Goal: Task Accomplishment & Management: Manage account settings

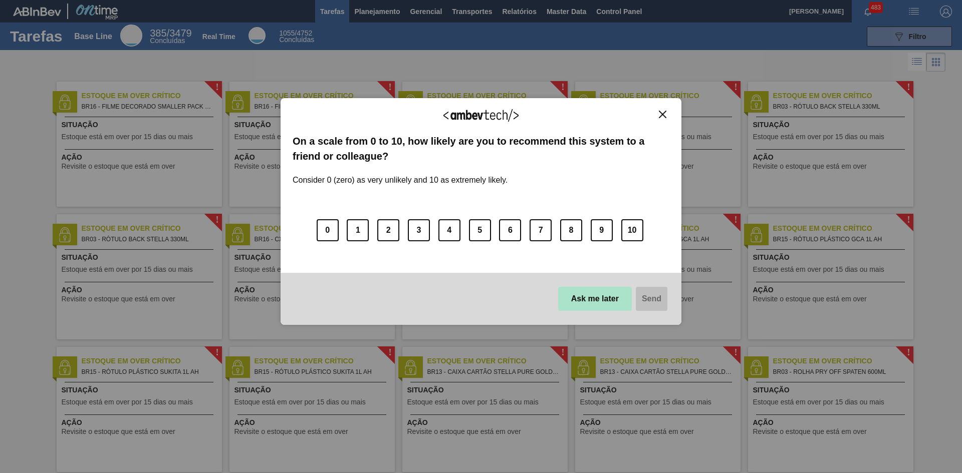
click at [582, 297] on button "Ask me later" at bounding box center [595, 299] width 74 height 24
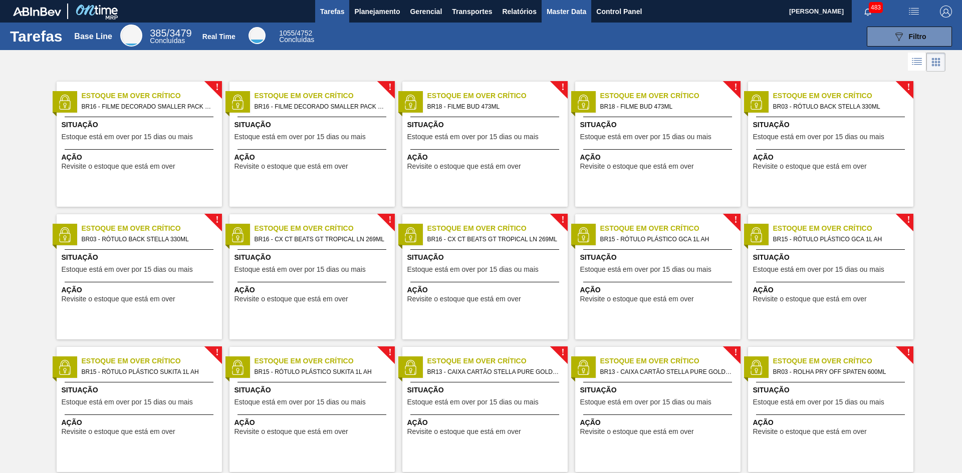
click at [578, 15] on span "Master Data" at bounding box center [567, 12] width 40 height 12
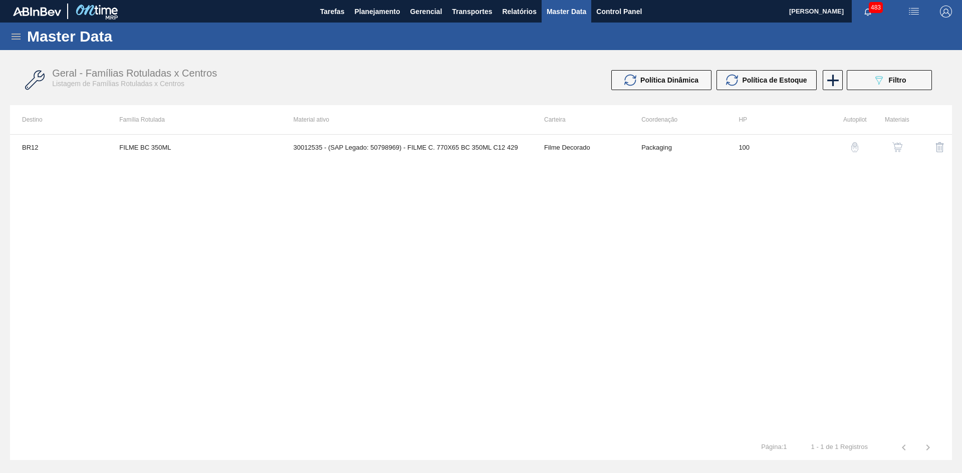
click at [10, 37] on icon at bounding box center [16, 37] width 12 height 12
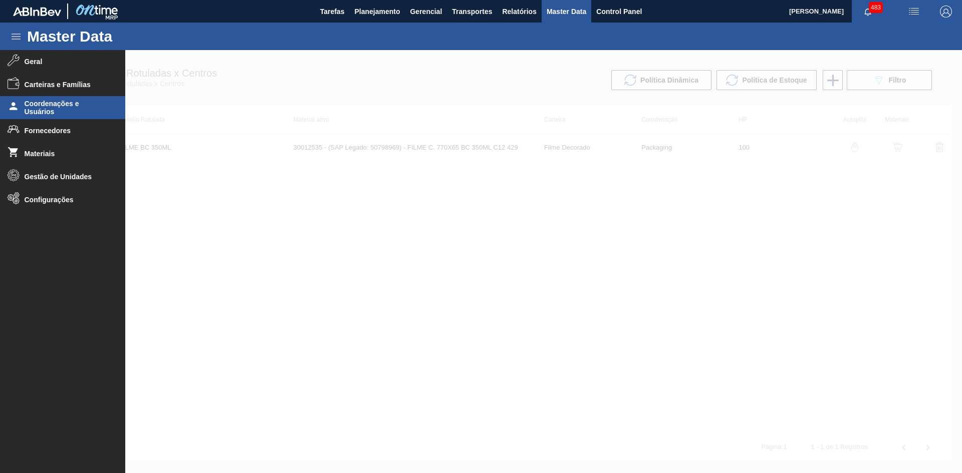
click at [66, 111] on span "Coordenações e Usuários" at bounding box center [66, 108] width 83 height 16
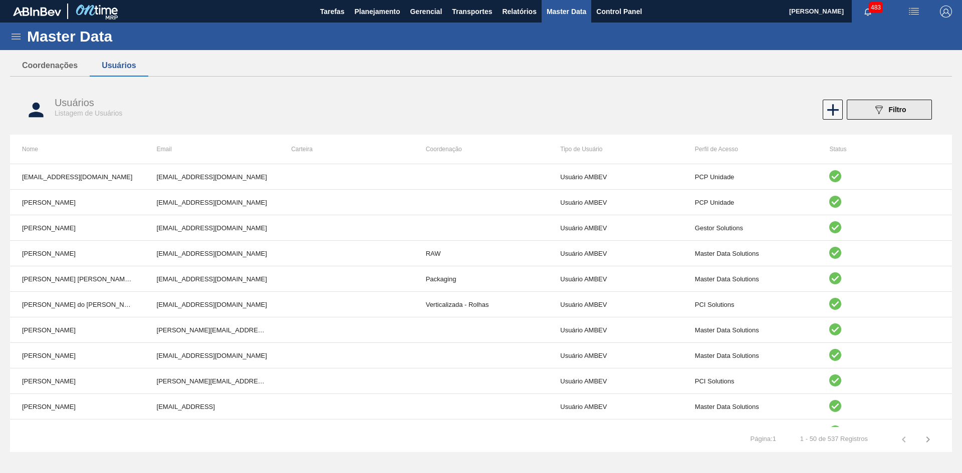
click at [859, 110] on button "089F7B8B-B2A5-4AFE-B5C0-19BA573D28AC Filtro" at bounding box center [889, 110] width 85 height 20
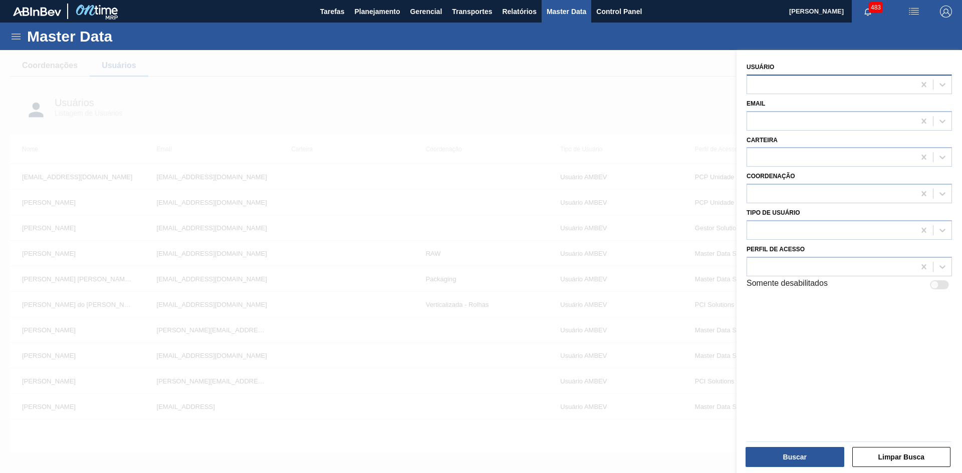
click at [808, 89] on div at bounding box center [831, 84] width 168 height 15
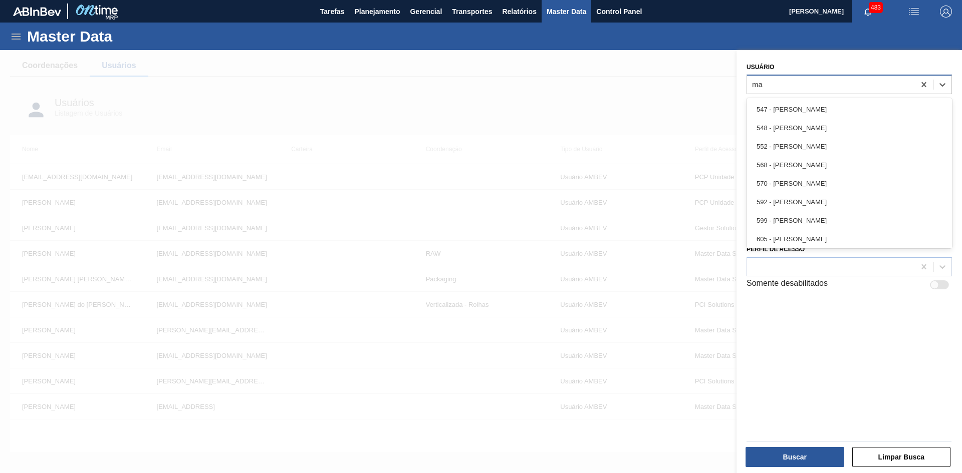
type input "mar"
click at [834, 203] on div "781 - Marcus Vinicius Rizzato" at bounding box center [849, 202] width 205 height 19
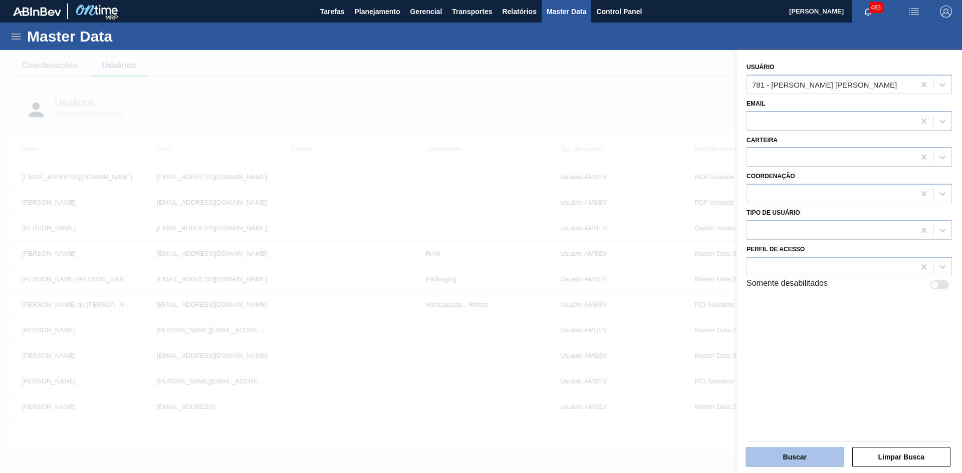
click at [812, 458] on button "Buscar" at bounding box center [795, 457] width 99 height 20
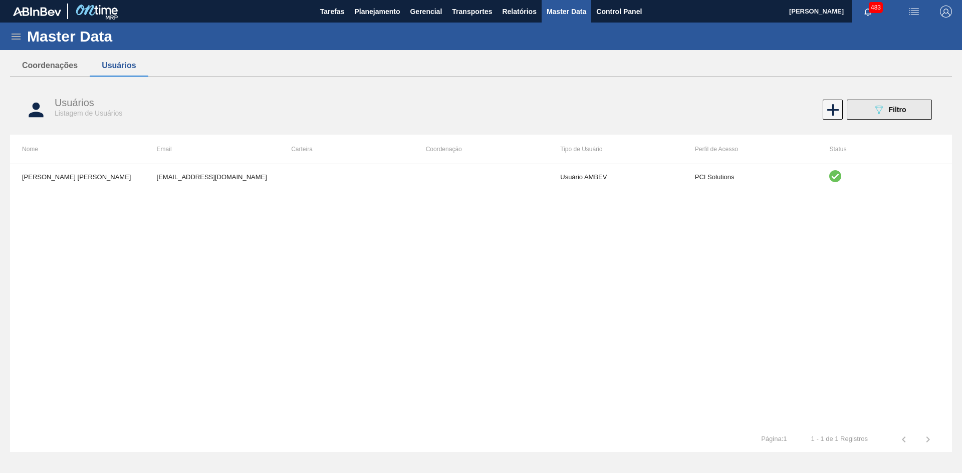
click at [874, 104] on button "089F7B8B-B2A5-4AFE-B5C0-19BA573D28AC Filtro" at bounding box center [889, 110] width 85 height 20
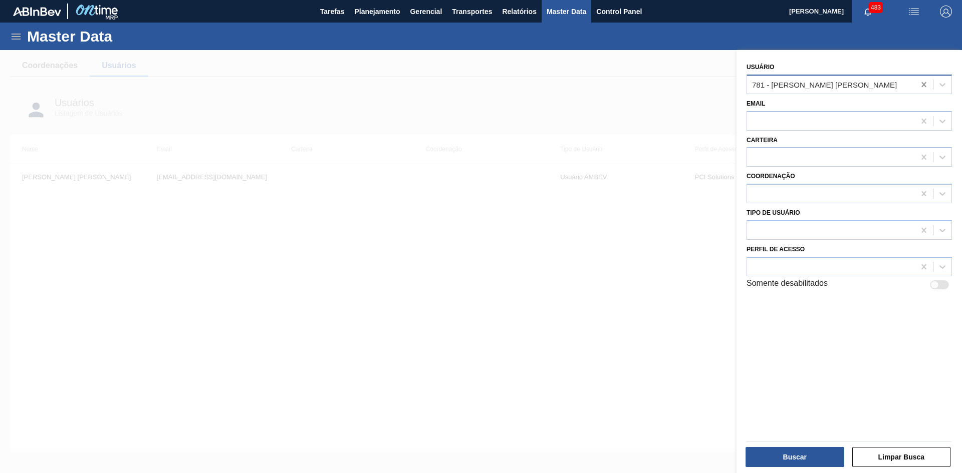
click at [921, 83] on icon at bounding box center [923, 84] width 5 height 5
click at [868, 83] on div at bounding box center [831, 84] width 168 height 15
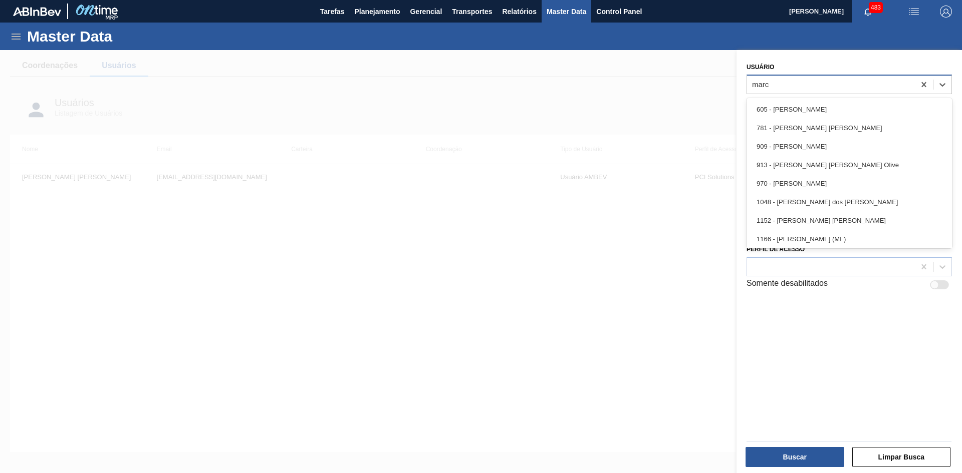
type input "marcc"
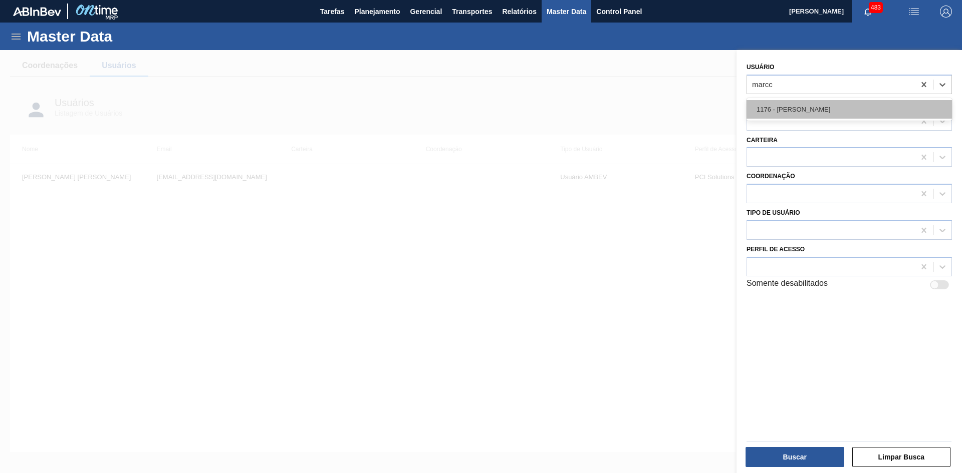
click at [848, 106] on div "1176 - Marccus Zavadzki" at bounding box center [849, 109] width 205 height 19
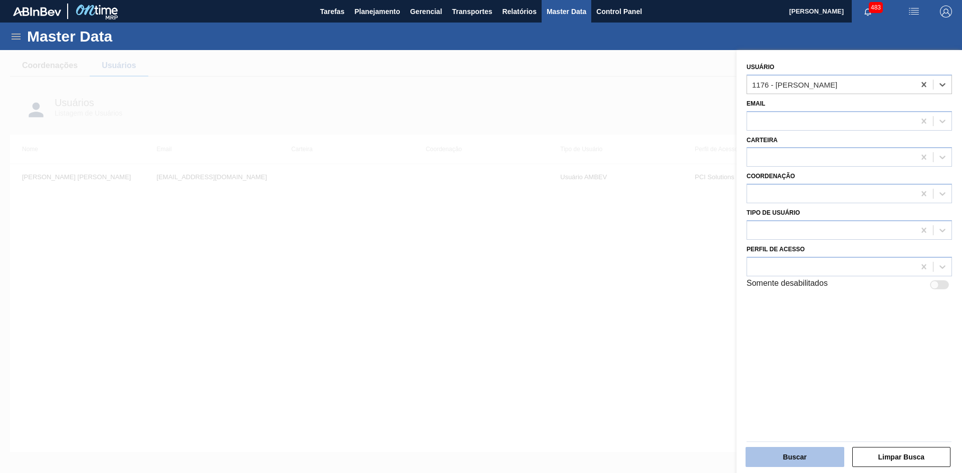
click at [785, 454] on button "Buscar" at bounding box center [795, 457] width 99 height 20
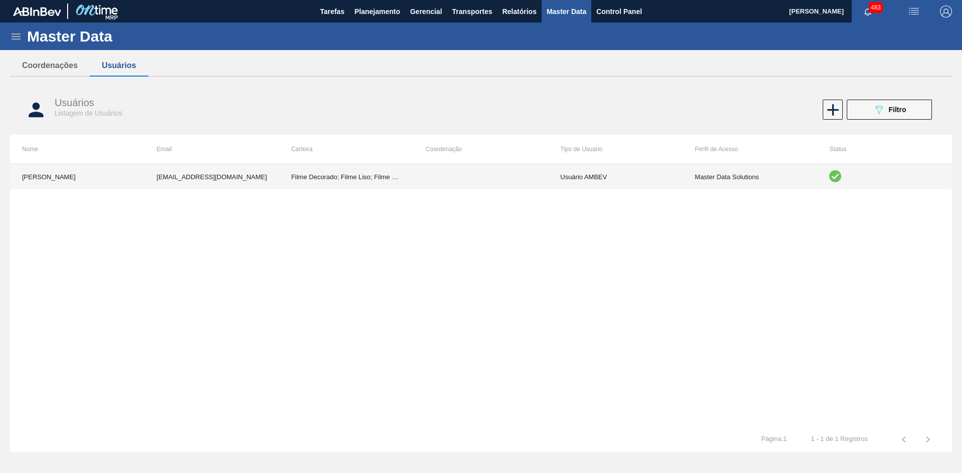
click at [586, 176] on td "Usuário AMBEV" at bounding box center [615, 176] width 135 height 25
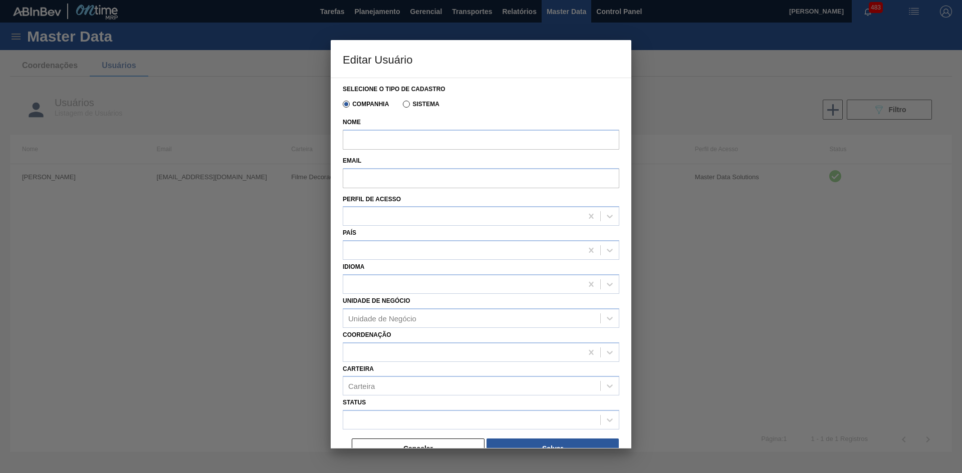
type input "Marccus Zavadzki"
type input "marccus.zavadzki@ambevtech.com.br"
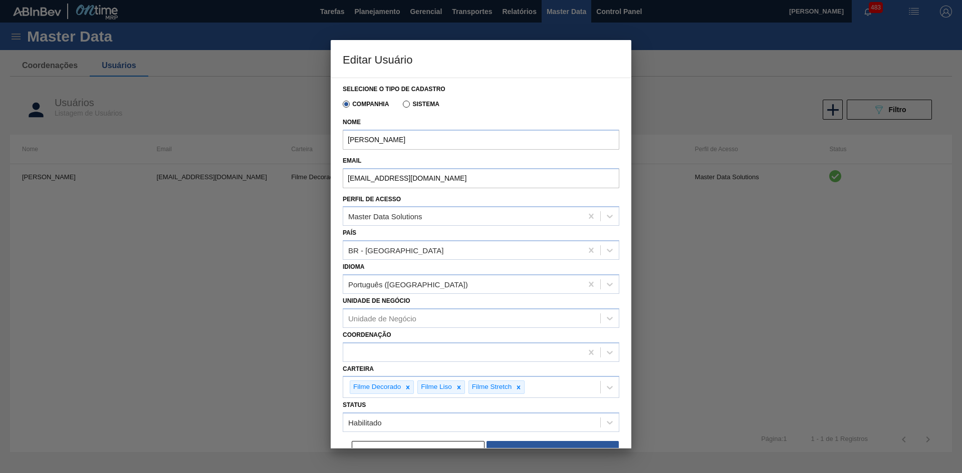
scroll to position [19, 0]
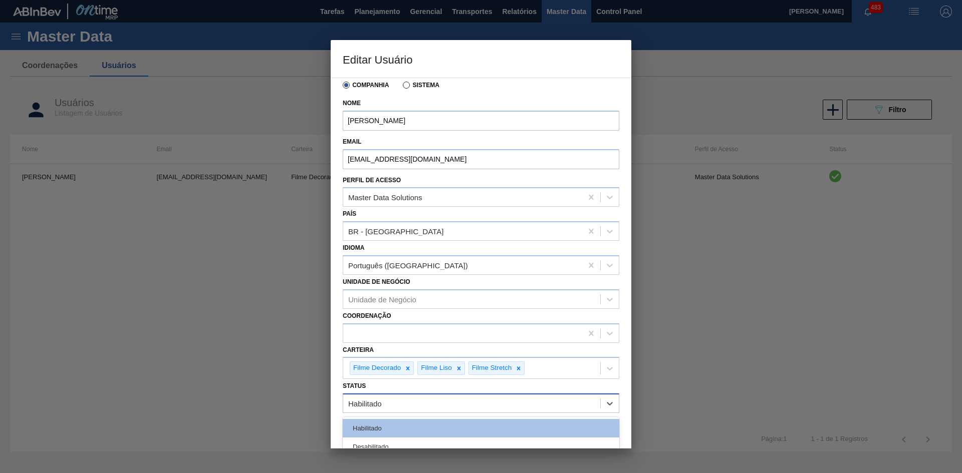
click at [424, 406] on div "Habilitado" at bounding box center [471, 404] width 257 height 15
click at [395, 440] on div "Desabilitado" at bounding box center [481, 447] width 277 height 19
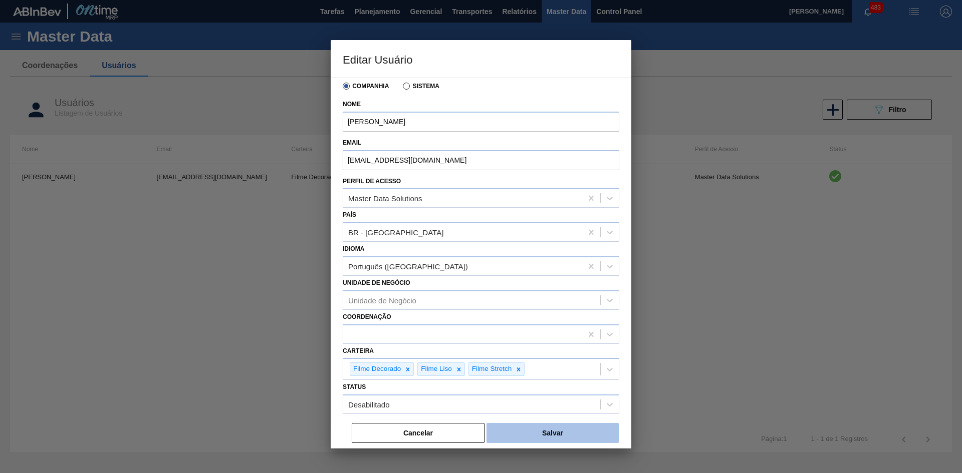
click at [528, 431] on button "Salvar" at bounding box center [552, 433] width 132 height 20
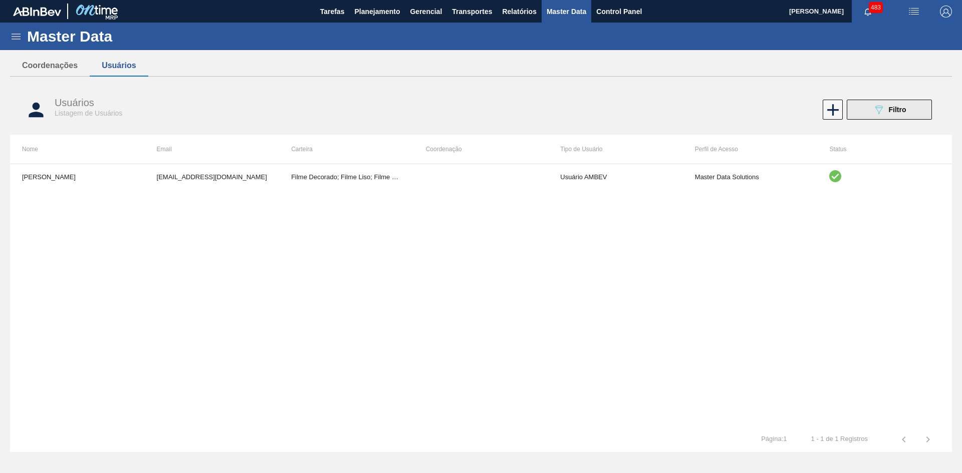
click at [911, 111] on button "089F7B8B-B2A5-4AFE-B5C0-19BA573D28AC Filtro" at bounding box center [889, 110] width 85 height 20
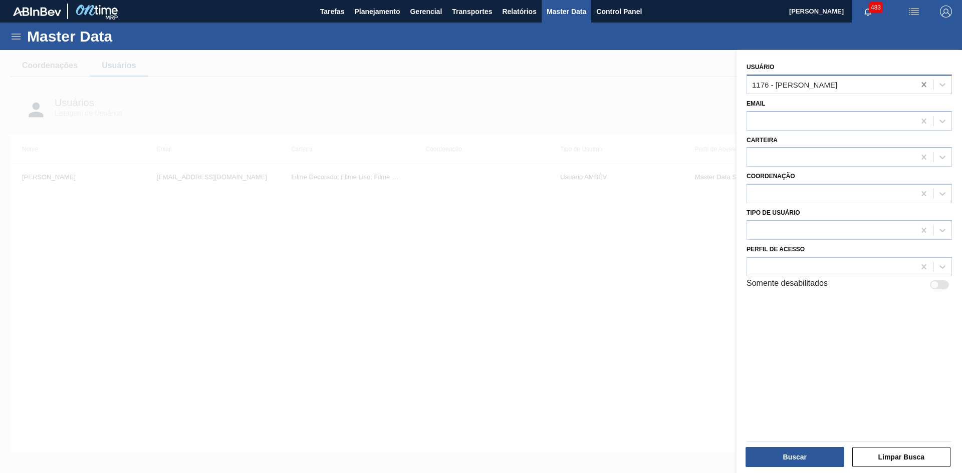
click at [923, 86] on icon at bounding box center [923, 84] width 5 height 5
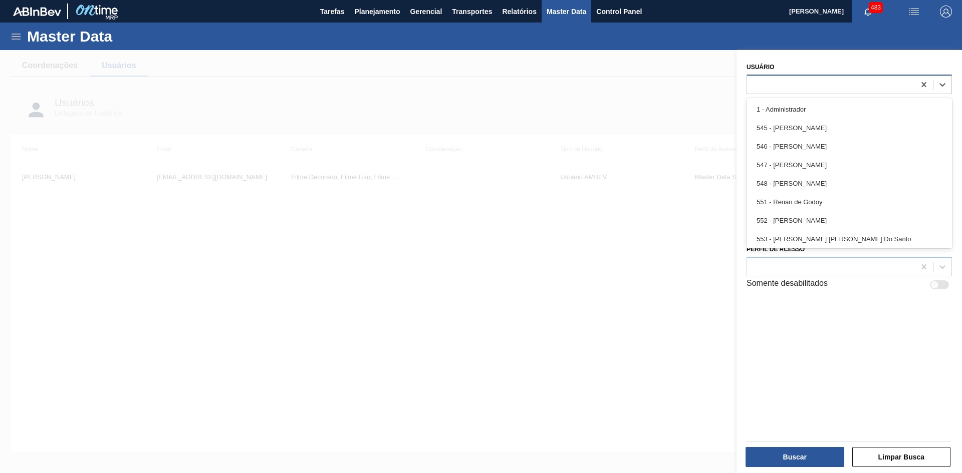
click at [888, 86] on div at bounding box center [831, 84] width 168 height 15
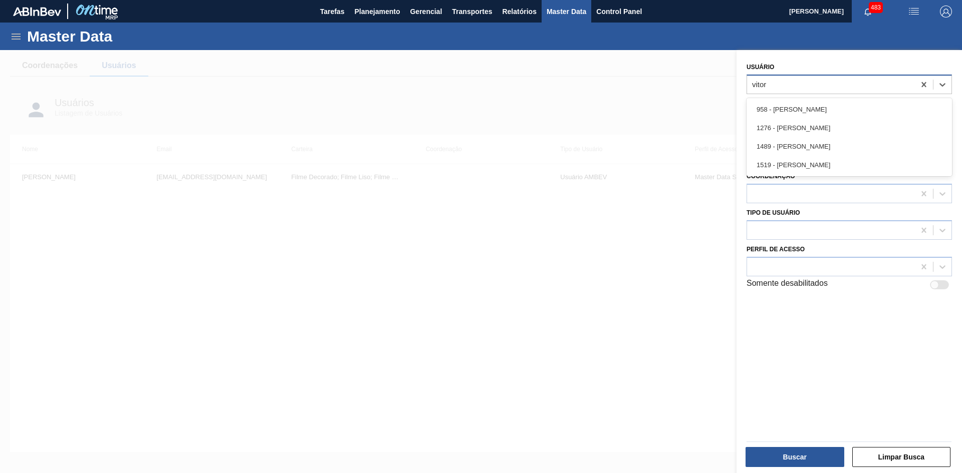
type input "vitor d"
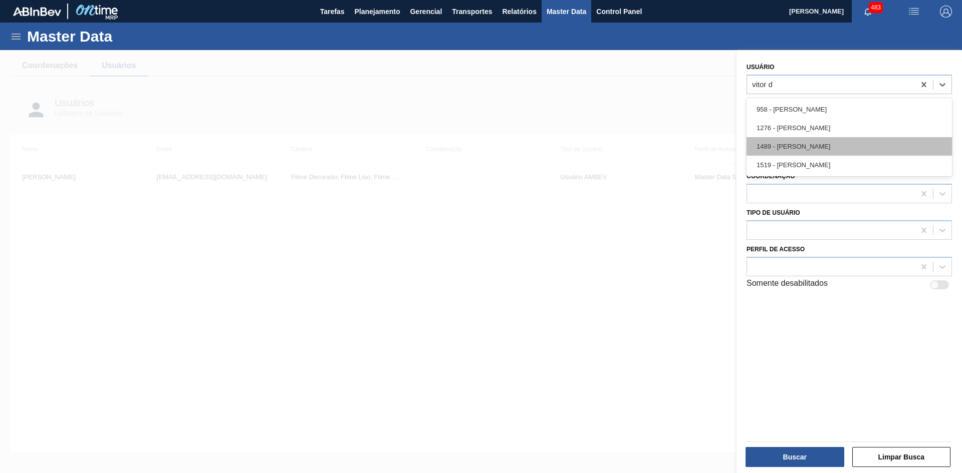
click at [858, 151] on div "1489 - Vitor Dolabela" at bounding box center [849, 146] width 205 height 19
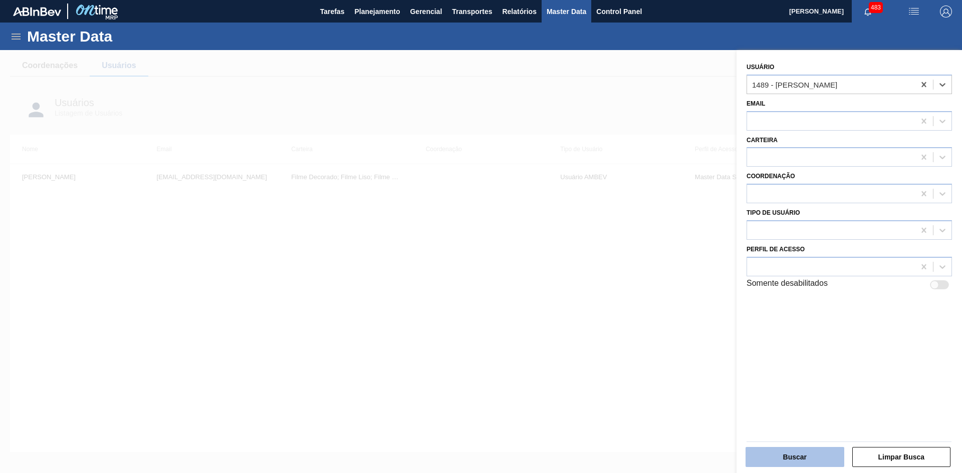
click at [805, 458] on button "Buscar" at bounding box center [795, 457] width 99 height 20
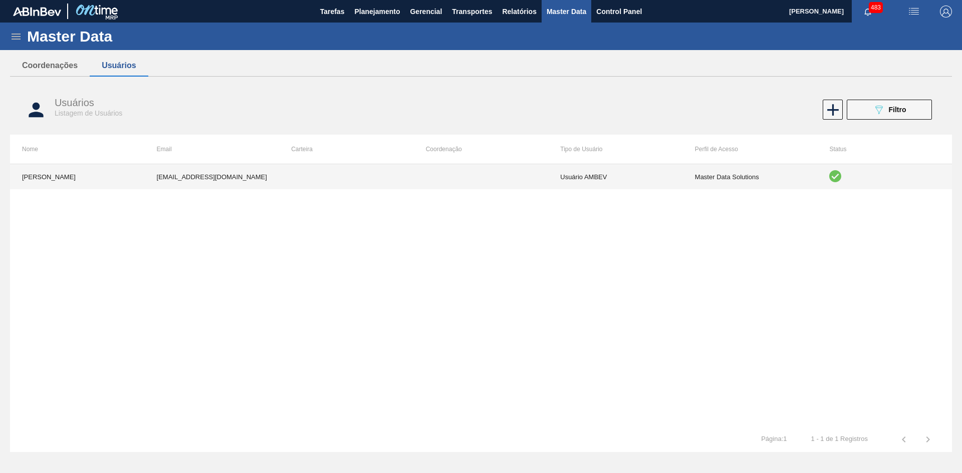
click at [549, 178] on td "Usuário AMBEV" at bounding box center [615, 176] width 135 height 25
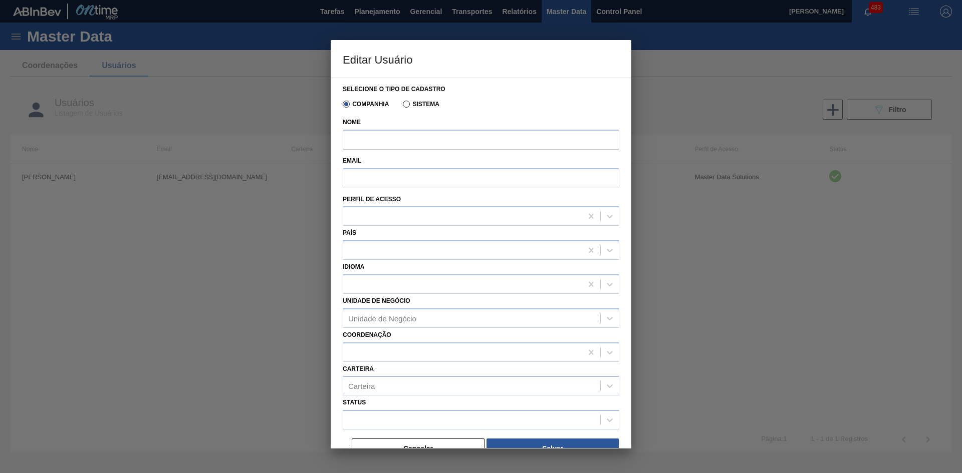
type input "Vitor Dolabela"
type input "vitor.dolabela@ab-inbev.com"
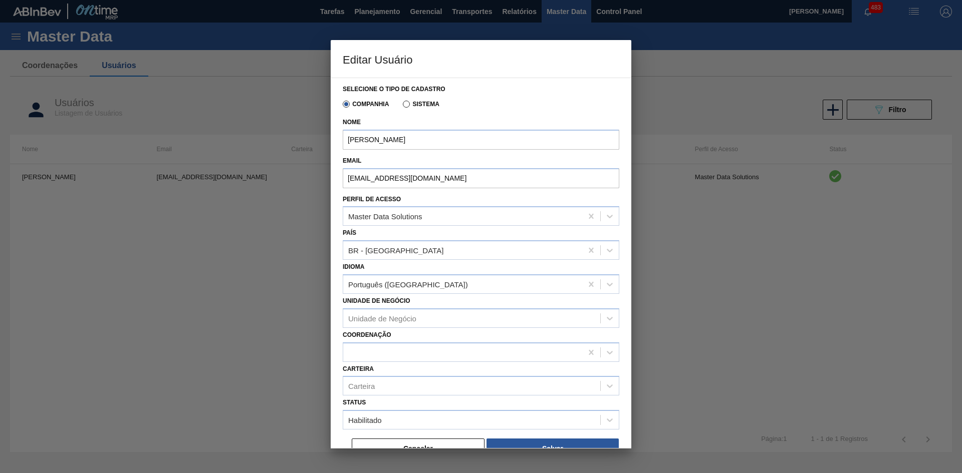
scroll to position [17, 0]
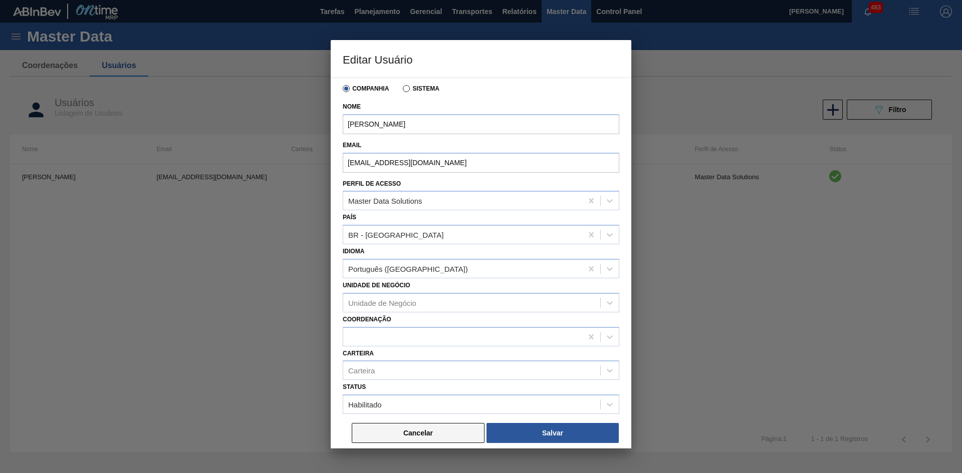
click at [467, 437] on button "Cancelar" at bounding box center [418, 433] width 133 height 20
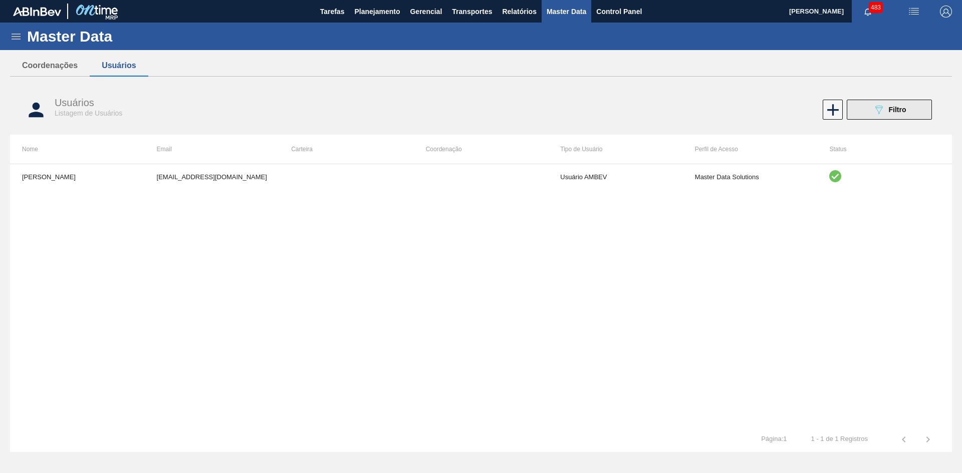
click at [869, 110] on button "089F7B8B-B2A5-4AFE-B5C0-19BA573D28AC Filtro" at bounding box center [889, 110] width 85 height 20
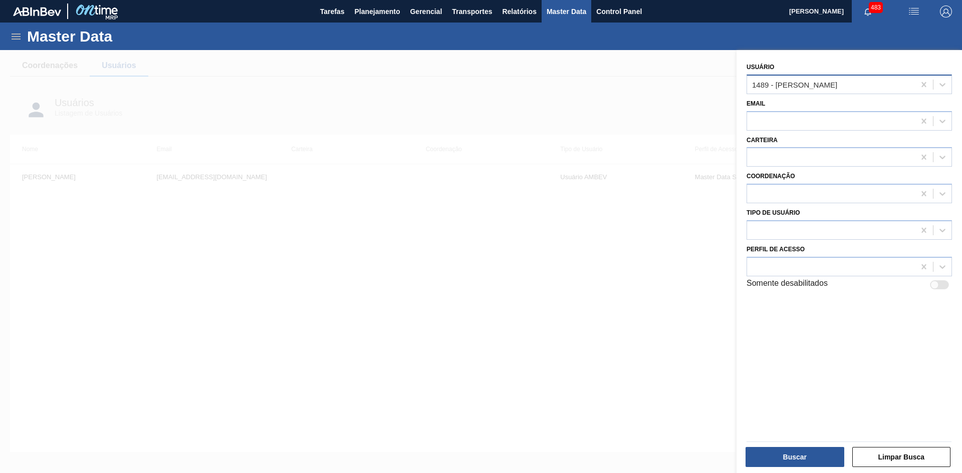
click at [880, 85] on div "1489 - Vitor Dolabela" at bounding box center [831, 84] width 168 height 15
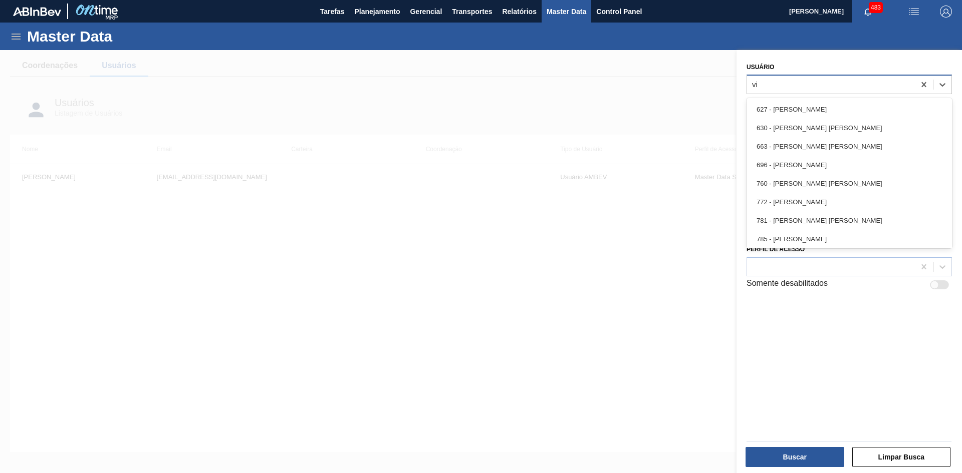
type input "v"
type input "dol"
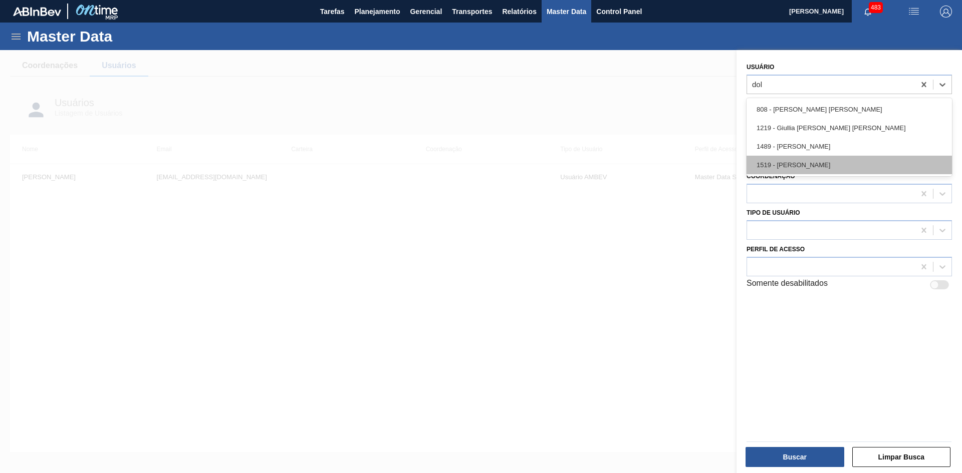
click at [828, 164] on div "1519 - Vitor Dolabela" at bounding box center [849, 165] width 205 height 19
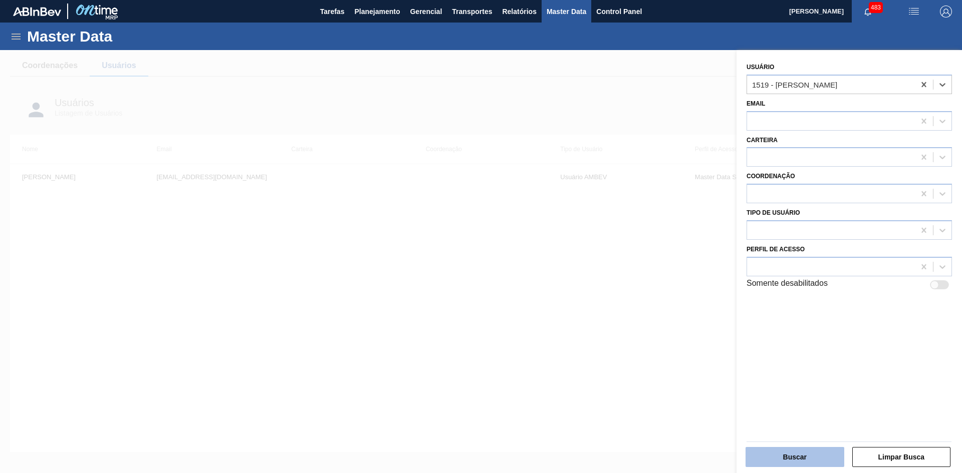
click at [796, 451] on button "Buscar" at bounding box center [795, 457] width 99 height 20
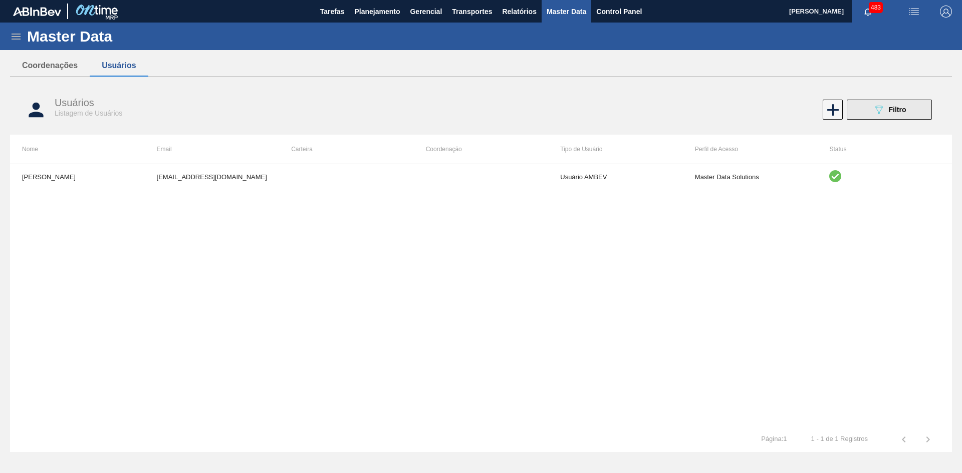
click at [869, 114] on button "089F7B8B-B2A5-4AFE-B5C0-19BA573D28AC Filtro" at bounding box center [889, 110] width 85 height 20
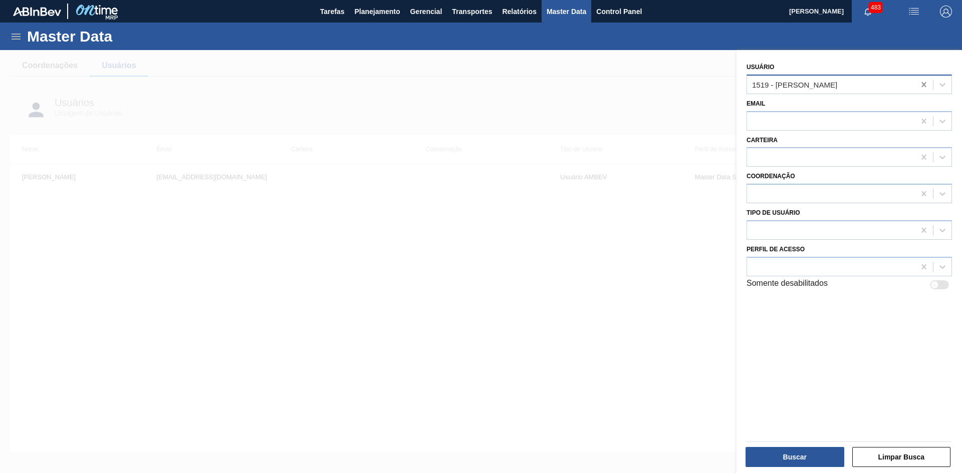
click at [923, 84] on icon at bounding box center [924, 85] width 10 height 10
click at [937, 122] on icon at bounding box center [942, 121] width 10 height 10
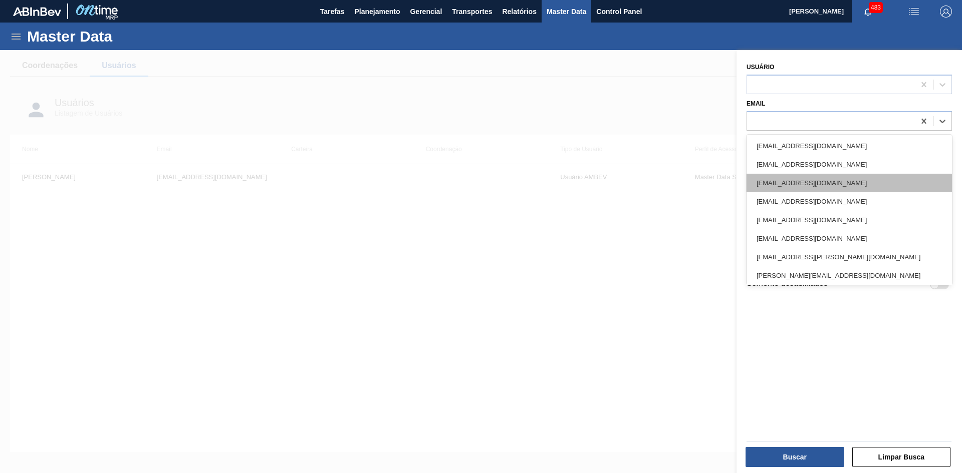
click at [916, 175] on div "99769062@teste.com.br" at bounding box center [849, 183] width 205 height 19
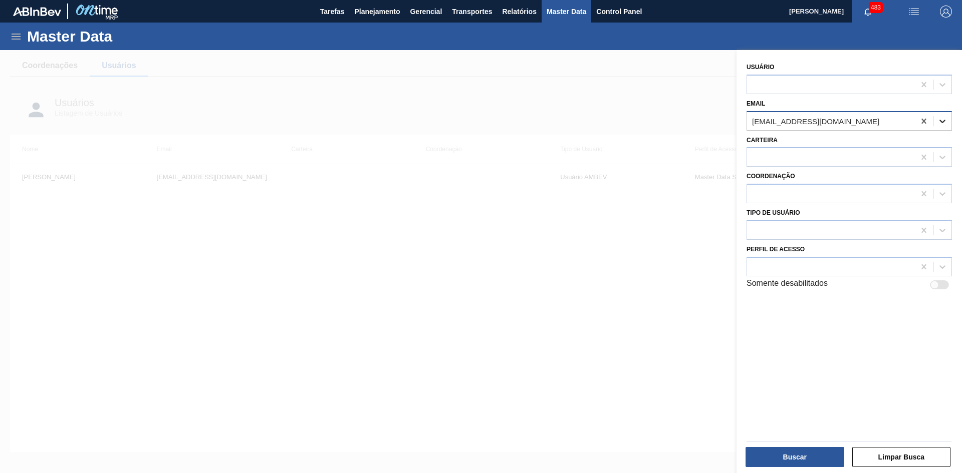
click at [939, 124] on icon at bounding box center [942, 121] width 10 height 10
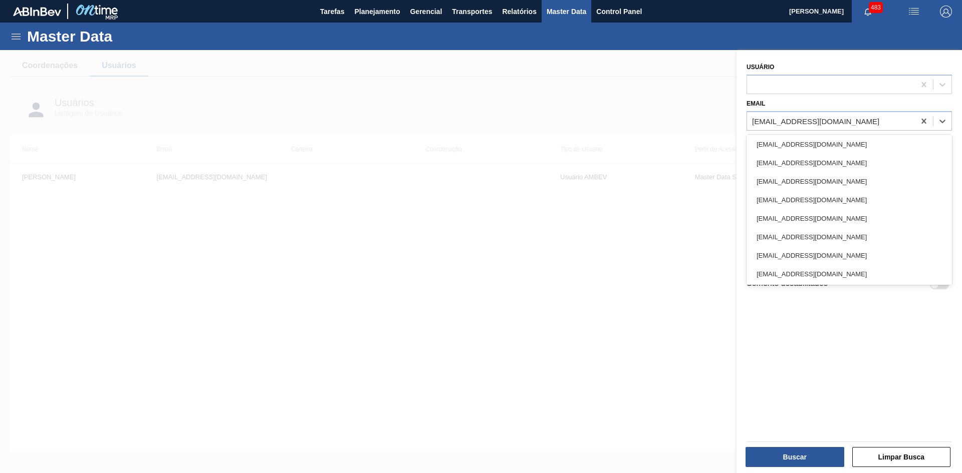
scroll to position [1025, 0]
click at [923, 122] on icon at bounding box center [923, 120] width 5 height 5
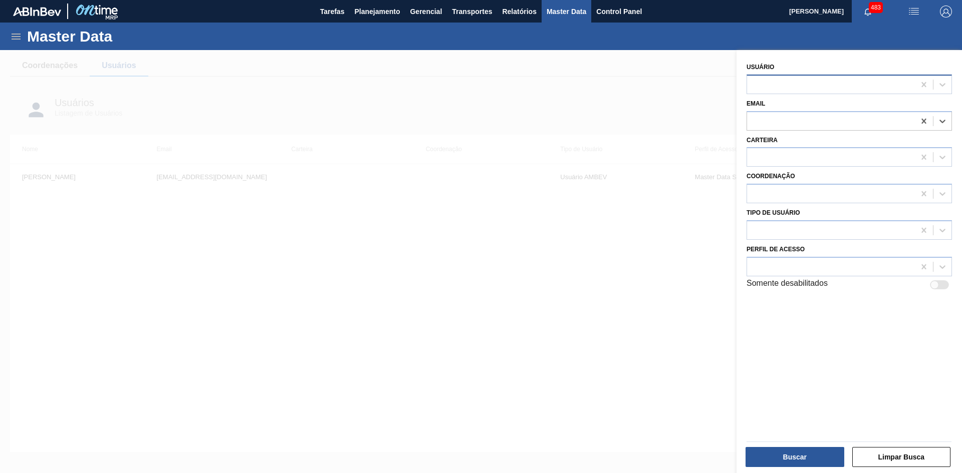
click at [772, 89] on div at bounding box center [831, 84] width 168 height 15
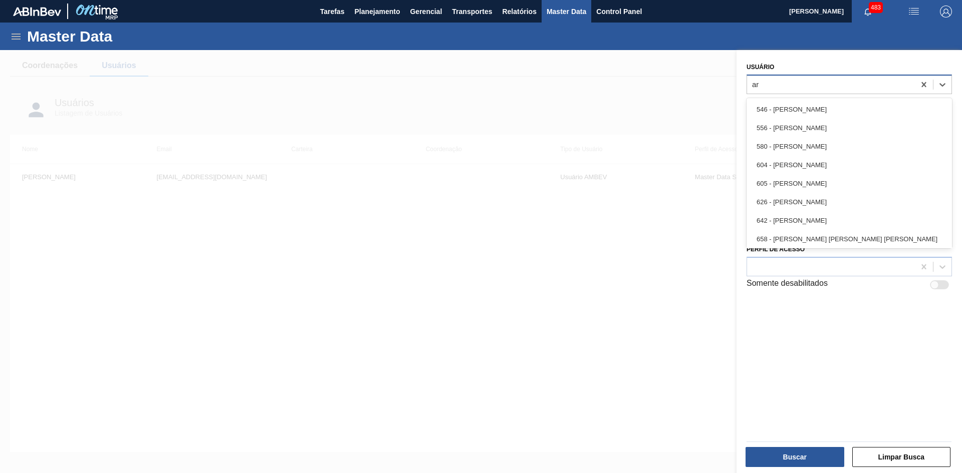
type input "art"
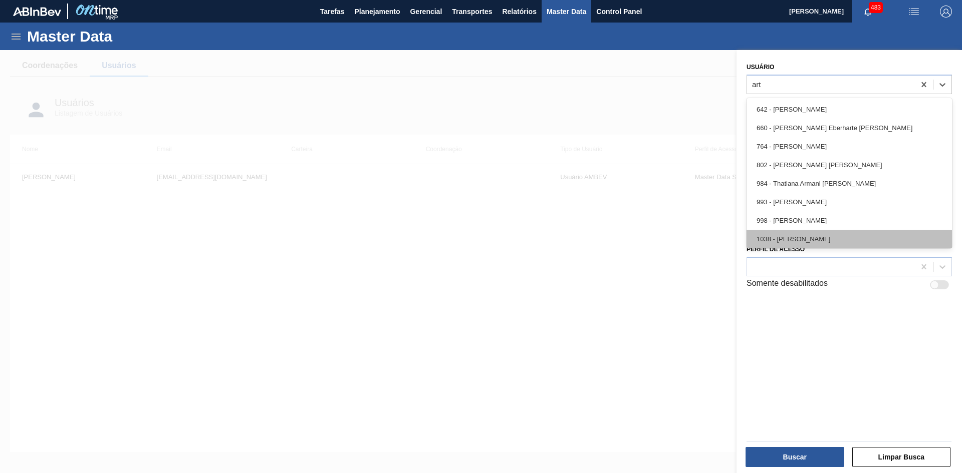
click at [835, 234] on div "1038 - Arthur Szerman" at bounding box center [849, 239] width 205 height 19
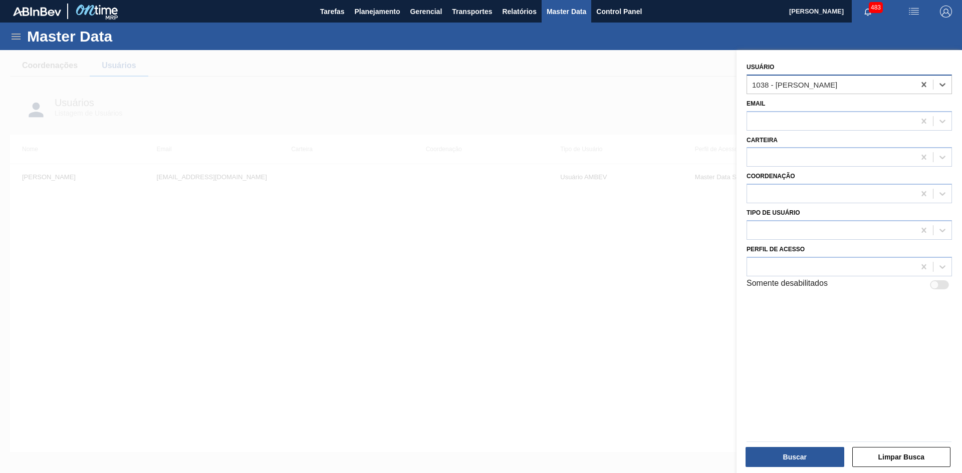
click at [836, 88] on div "1038 - Arthur Szerman" at bounding box center [831, 84] width 168 height 15
click at [767, 456] on button "Buscar" at bounding box center [795, 457] width 99 height 20
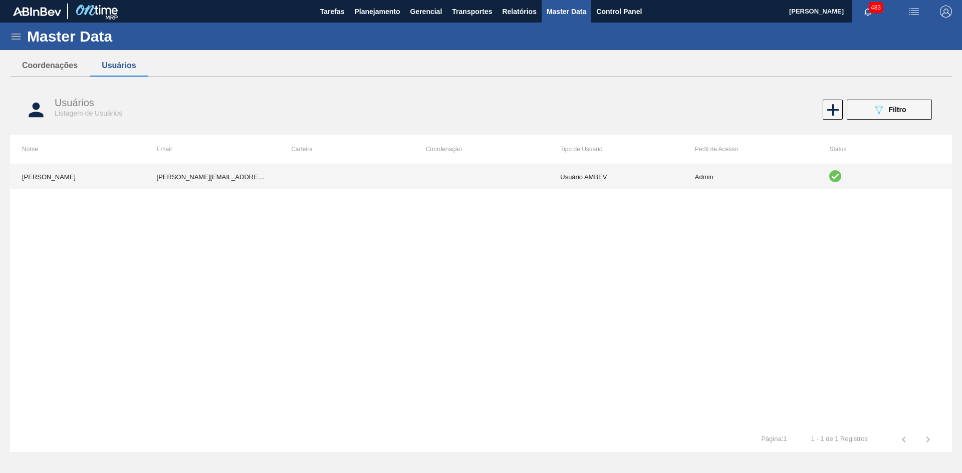
click at [726, 177] on td "Admin" at bounding box center [750, 176] width 135 height 25
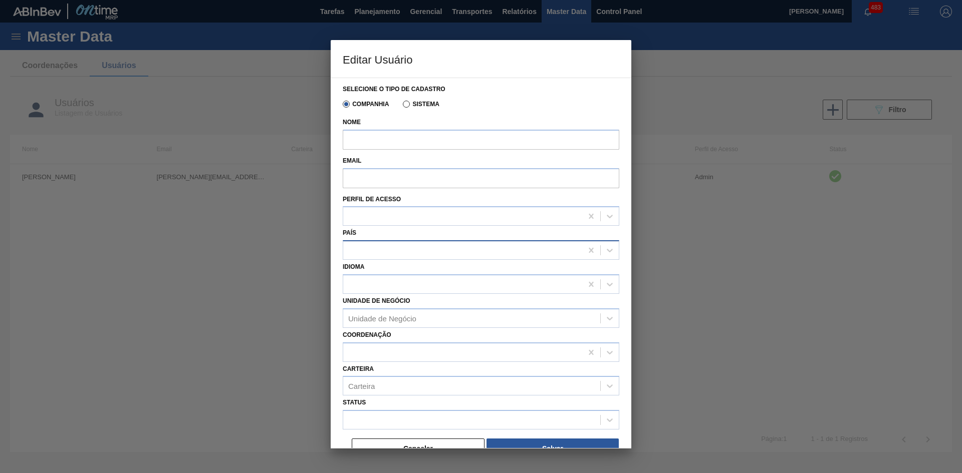
type input "Arthur Szerman"
type input "arthur.szerman@ambevtech.com.br"
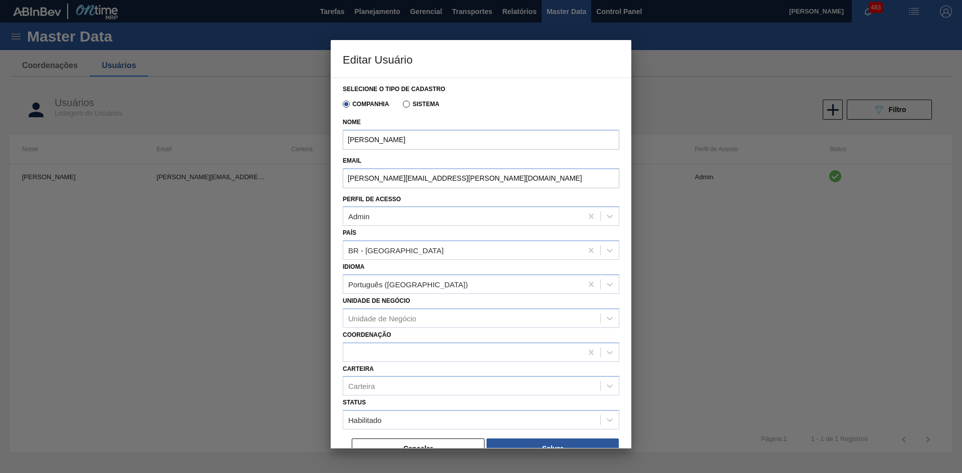
scroll to position [17, 0]
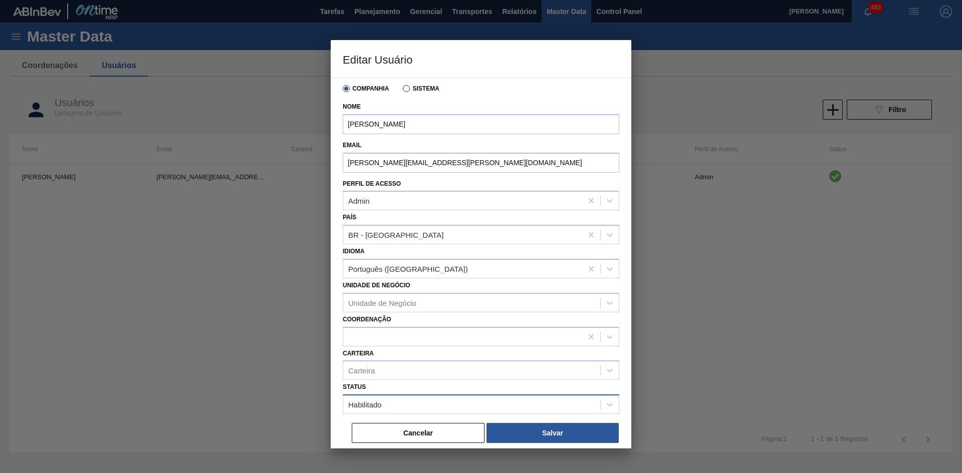
click at [530, 406] on div "Habilitado" at bounding box center [471, 405] width 257 height 15
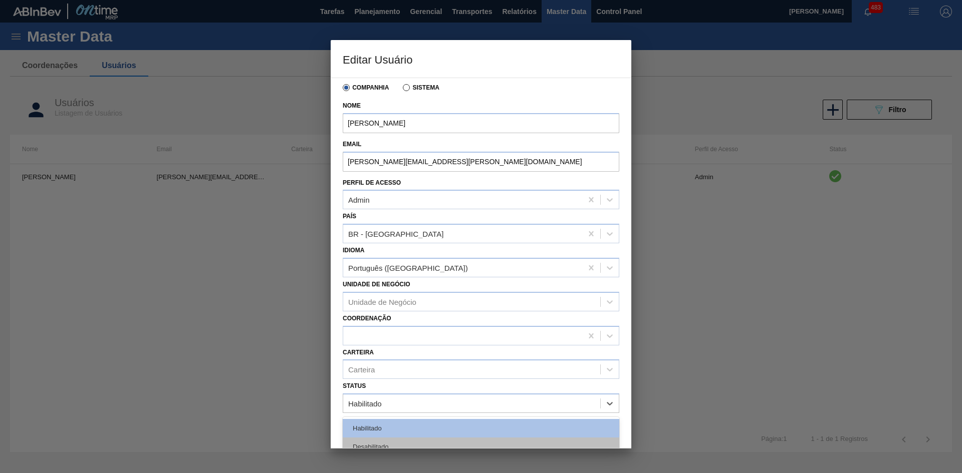
click at [466, 444] on div "Desabilitado" at bounding box center [481, 447] width 277 height 19
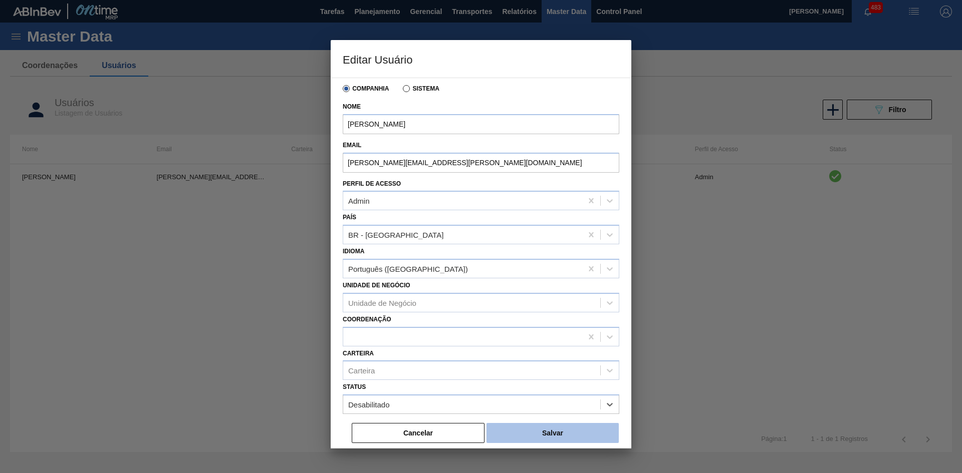
click at [541, 429] on button "Salvar" at bounding box center [552, 433] width 132 height 20
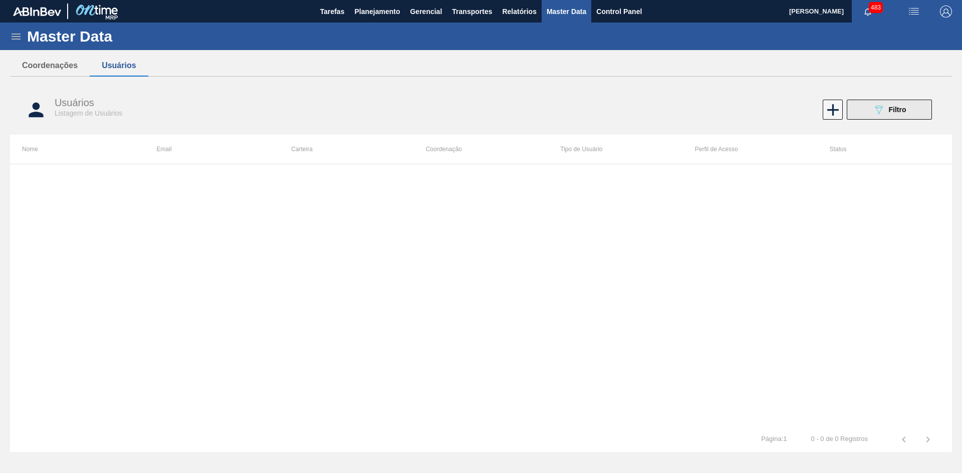
click at [886, 114] on div "089F7B8B-B2A5-4AFE-B5C0-19BA573D28AC Filtro" at bounding box center [890, 110] width 34 height 12
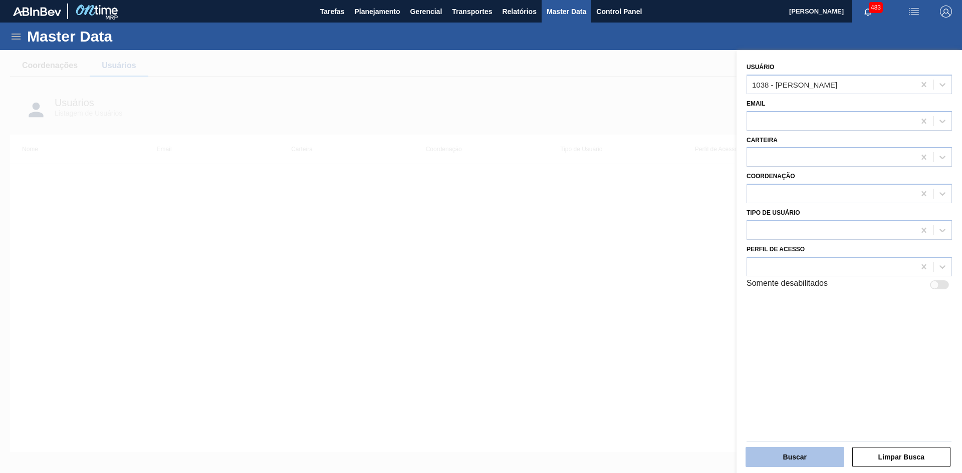
click at [815, 452] on button "Buscar" at bounding box center [795, 457] width 99 height 20
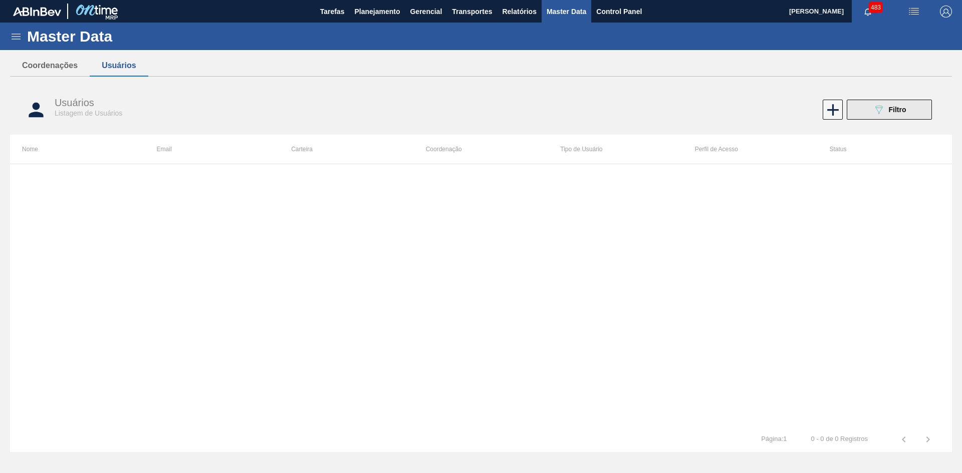
click at [873, 112] on icon "089F7B8B-B2A5-4AFE-B5C0-19BA573D28AC" at bounding box center [879, 110] width 12 height 12
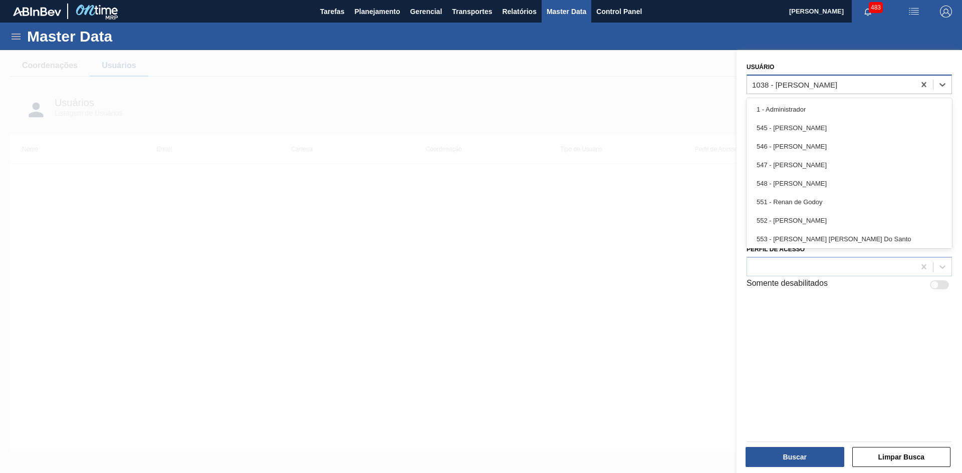
click at [899, 81] on div "1038 - Arthur Szerman" at bounding box center [831, 84] width 168 height 15
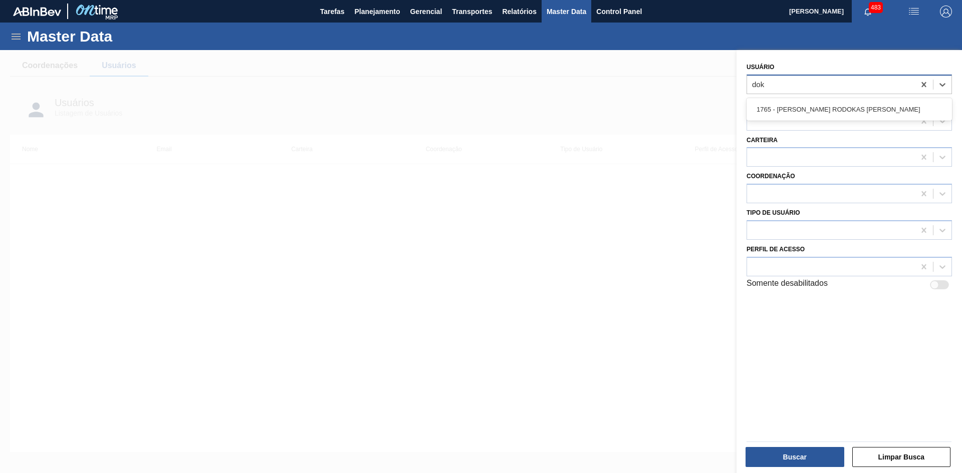
scroll to position [0, 0]
type input "dola"
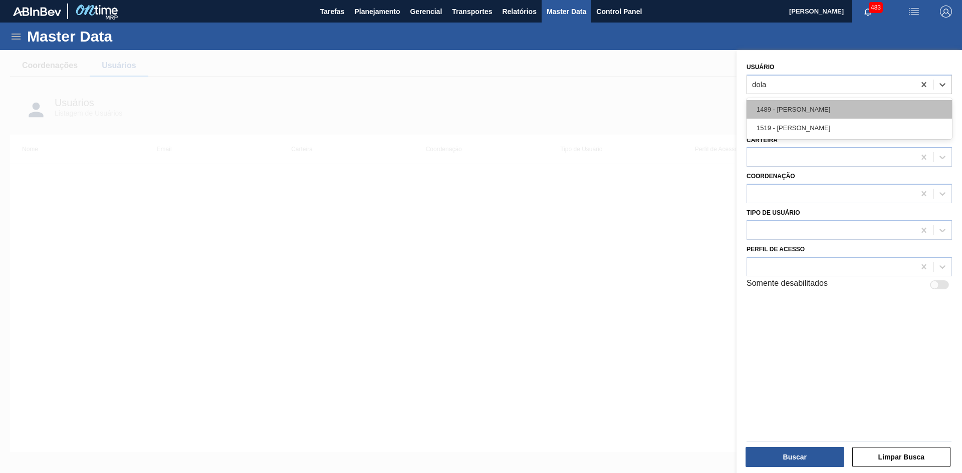
click at [818, 105] on div "1489 - Vitor Dolabela" at bounding box center [849, 109] width 205 height 19
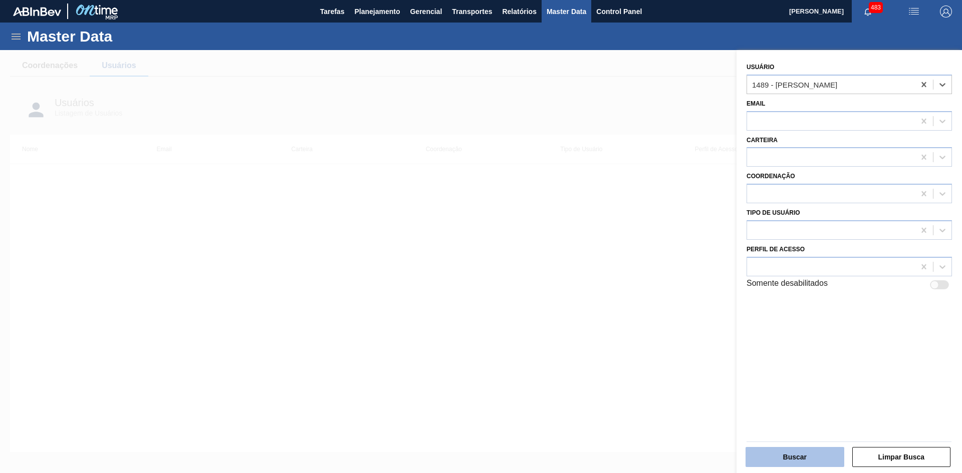
click at [789, 457] on button "Buscar" at bounding box center [795, 457] width 99 height 20
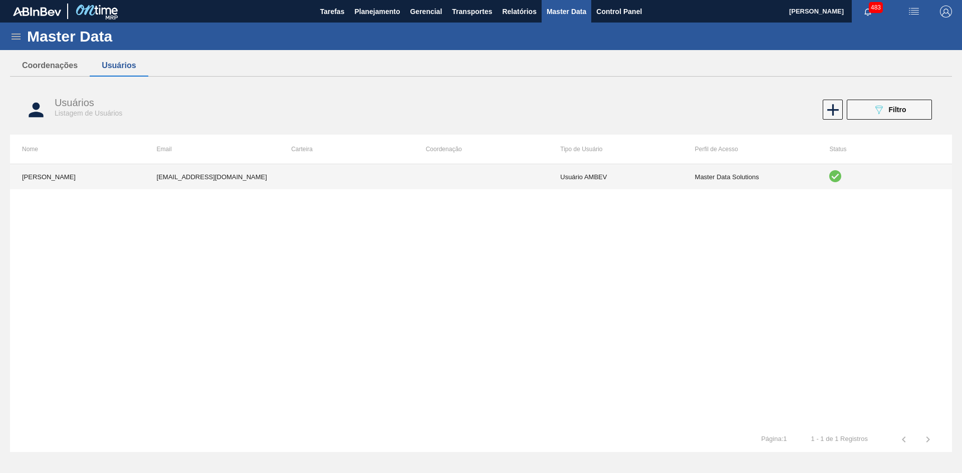
click at [710, 174] on td "Master Data Solutions" at bounding box center [750, 176] width 135 height 25
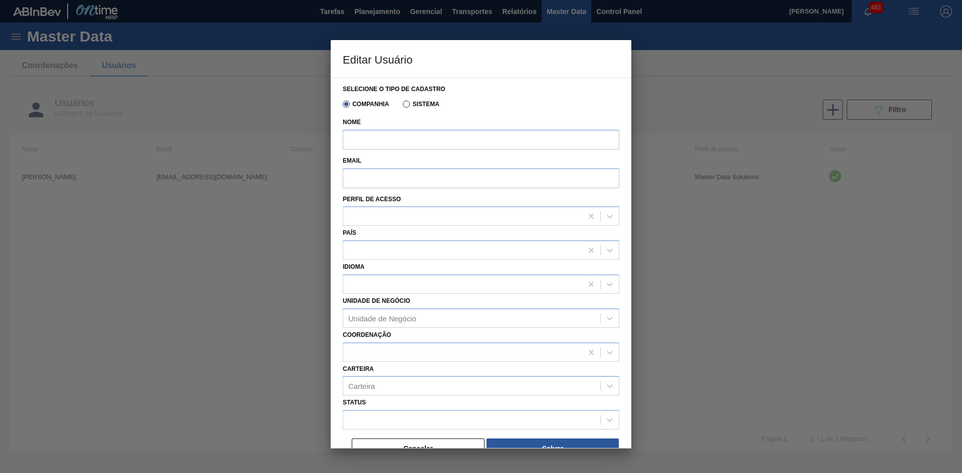
type input "Vitor Dolabela"
type input "vitor.dolabela@ab-inbev.com"
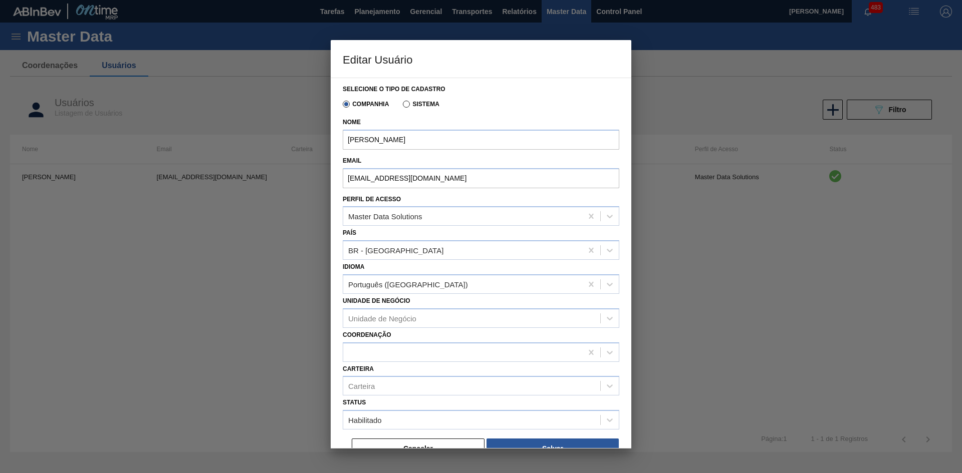
scroll to position [17, 0]
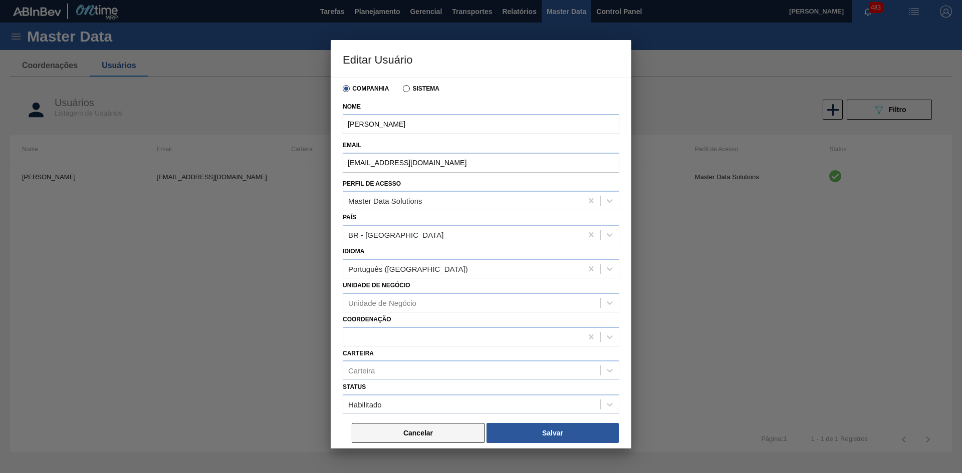
click at [437, 430] on button "Cancelar" at bounding box center [418, 433] width 133 height 20
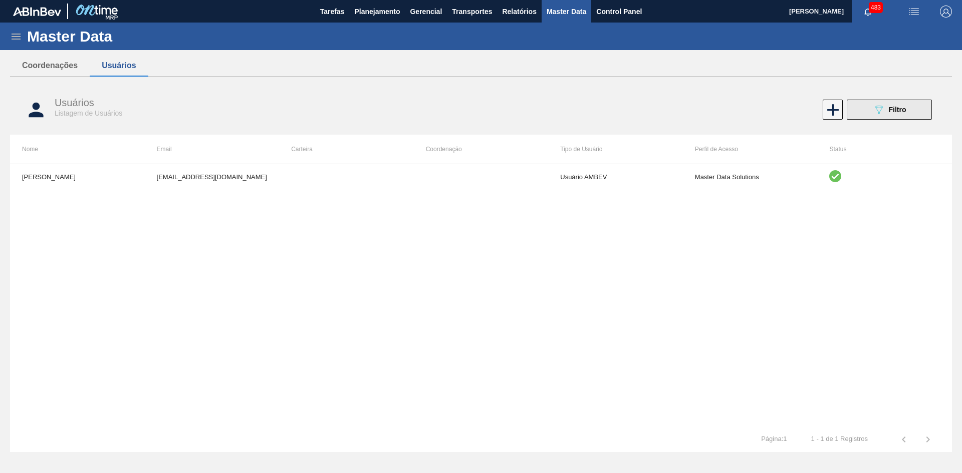
click at [894, 113] on span "Filtro" at bounding box center [898, 110] width 18 height 8
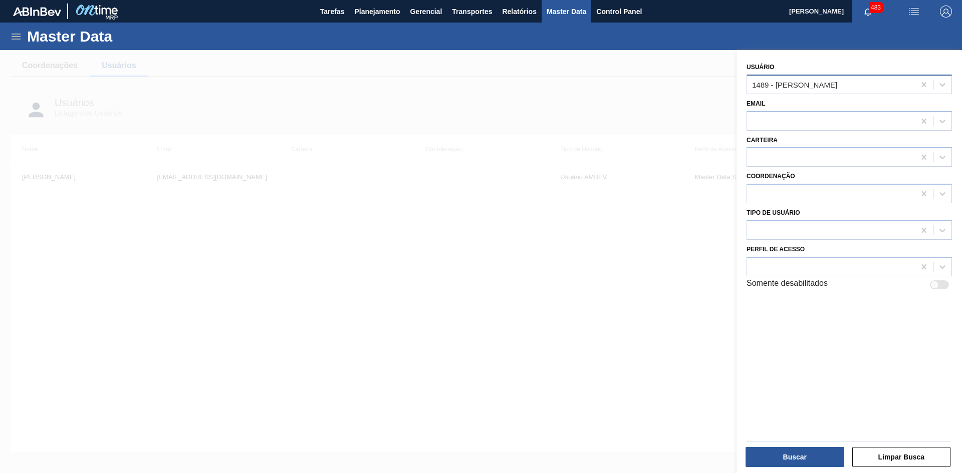
click at [846, 80] on div "1489 - Vitor Dolabela" at bounding box center [831, 84] width 168 height 15
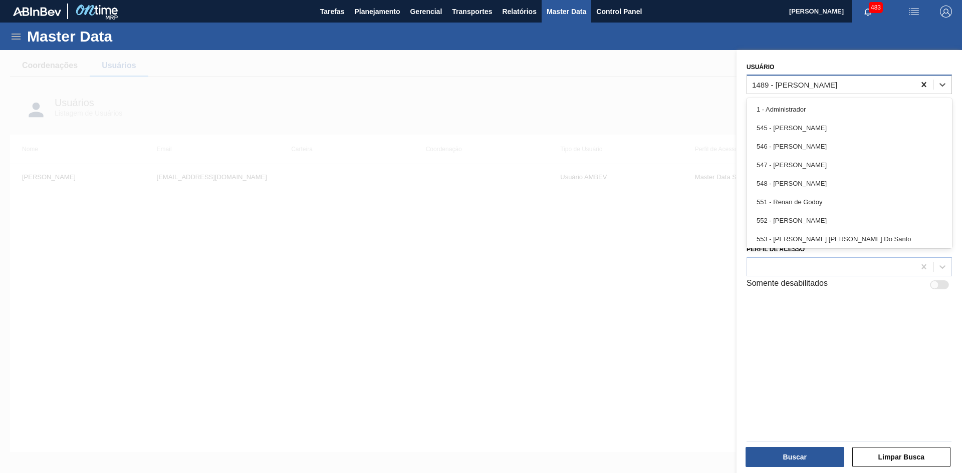
click at [924, 81] on icon at bounding box center [924, 85] width 10 height 10
type input "dol"
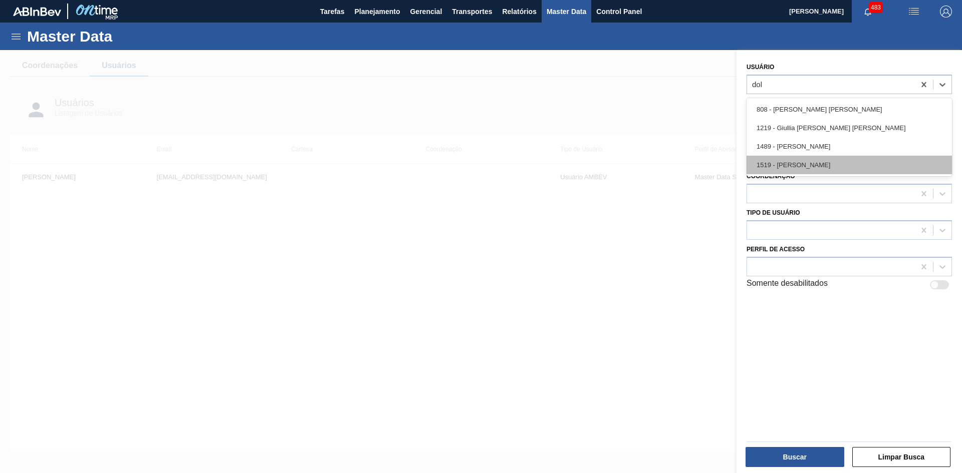
click at [833, 157] on div "1519 - Vitor Dolabela" at bounding box center [849, 165] width 205 height 19
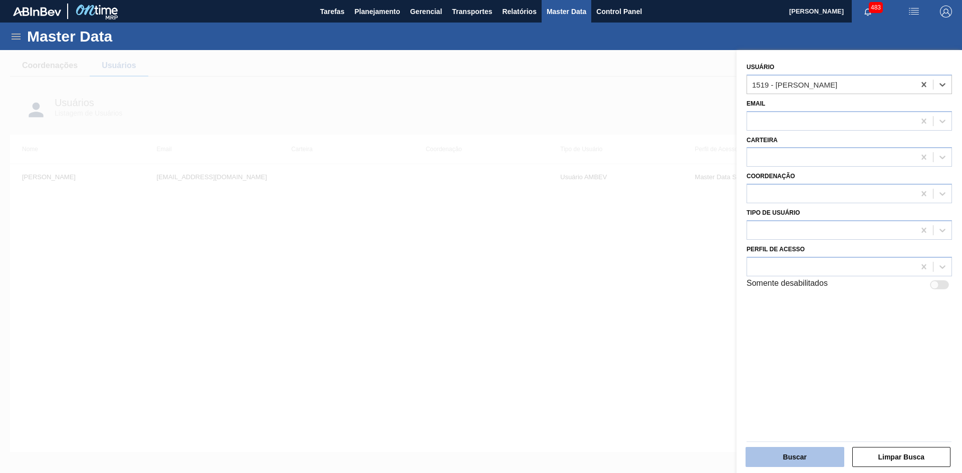
click at [772, 452] on button "Buscar" at bounding box center [795, 457] width 99 height 20
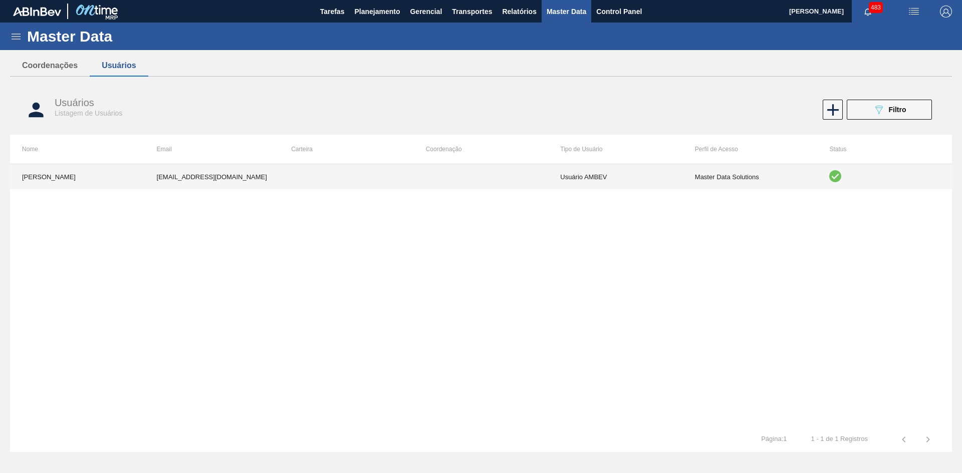
click at [268, 178] on td "vitor.limagoncalves@ab-inbev.com" at bounding box center [212, 176] width 135 height 25
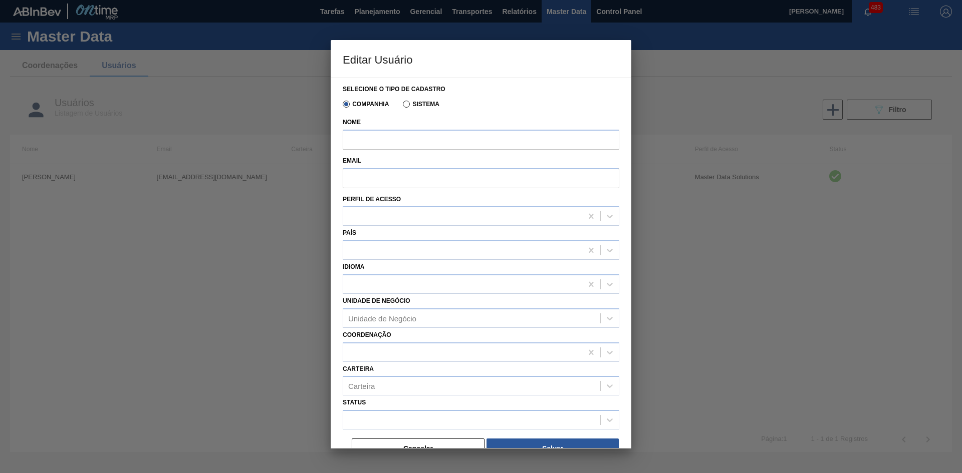
type input "Vitor Dolabela"
type input "vitor.limagoncalves@ab-inbev.com"
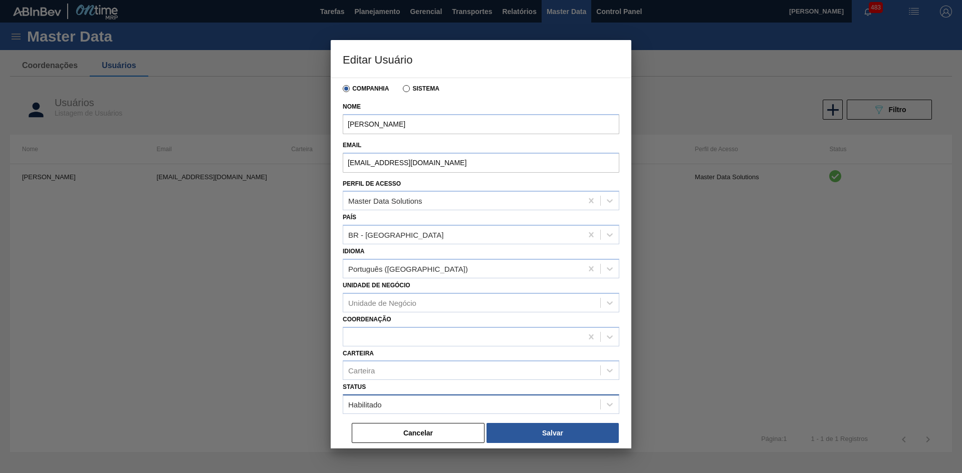
click at [463, 411] on div "Habilitado" at bounding box center [471, 405] width 257 height 15
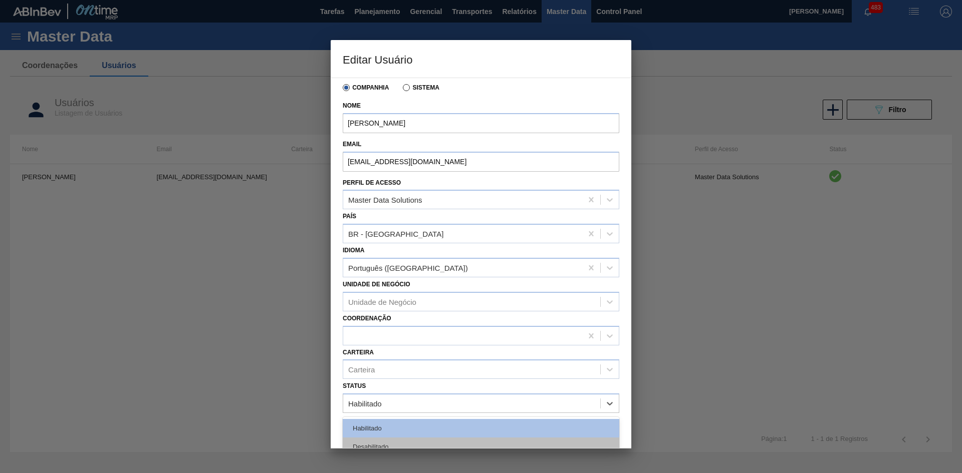
click at [454, 442] on div "Desabilitado" at bounding box center [481, 447] width 277 height 19
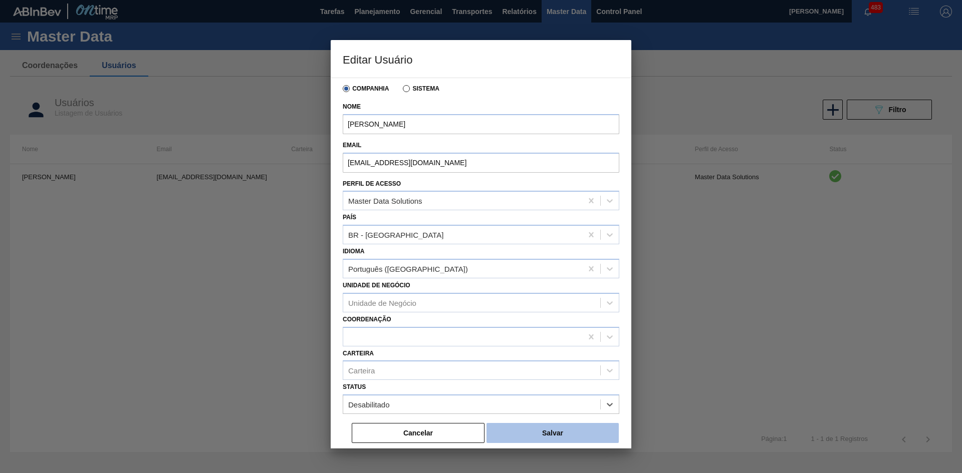
click at [566, 435] on button "Salvar" at bounding box center [552, 433] width 132 height 20
click at [514, 429] on button "Salvar" at bounding box center [552, 433] width 132 height 20
click at [522, 431] on button "Salvar" at bounding box center [552, 433] width 132 height 20
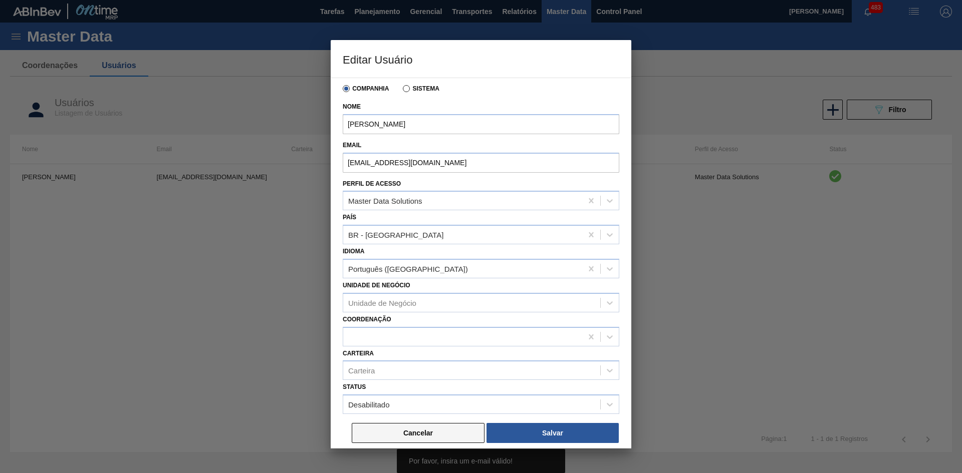
click at [453, 431] on button "Cancelar" at bounding box center [418, 433] width 133 height 20
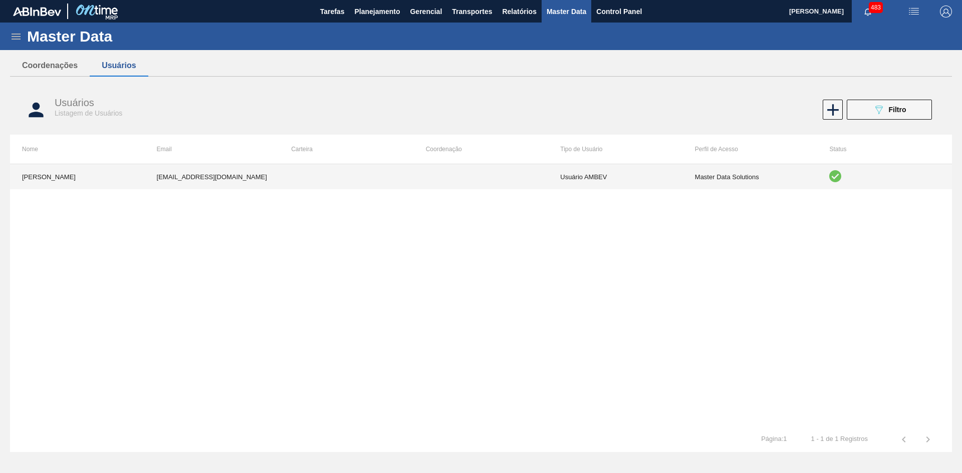
click at [756, 180] on td "Master Data Solutions" at bounding box center [750, 176] width 135 height 25
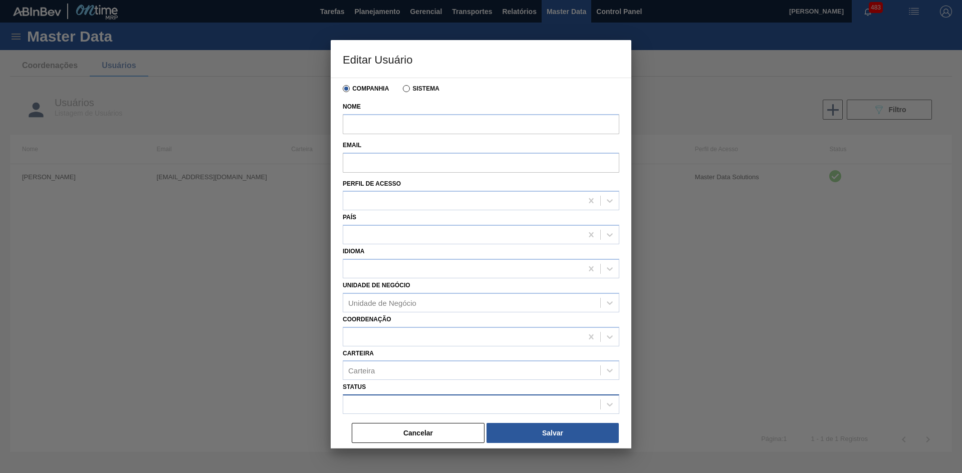
type input "Vitor Dolabela"
type input "vitor.limagoncalves@ab-inbev.com"
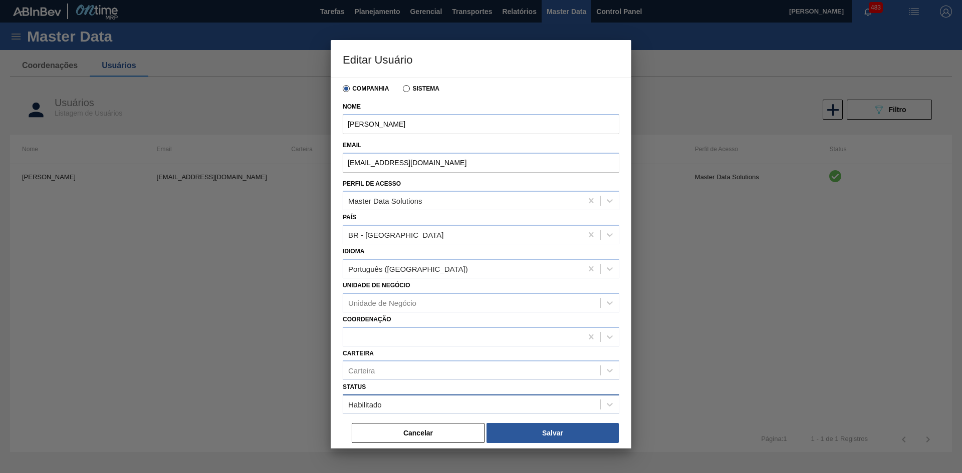
click at [510, 404] on div "Habilitado" at bounding box center [471, 405] width 257 height 15
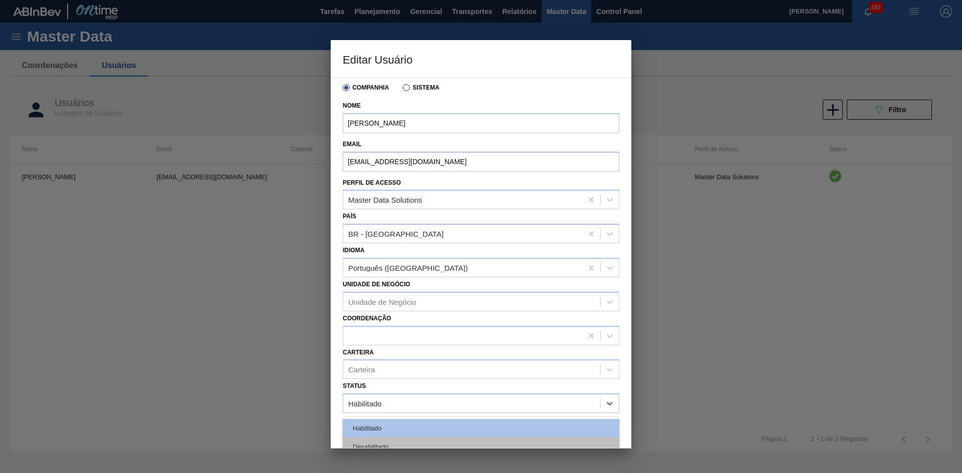
click at [478, 443] on div "Desabilitado" at bounding box center [481, 447] width 277 height 19
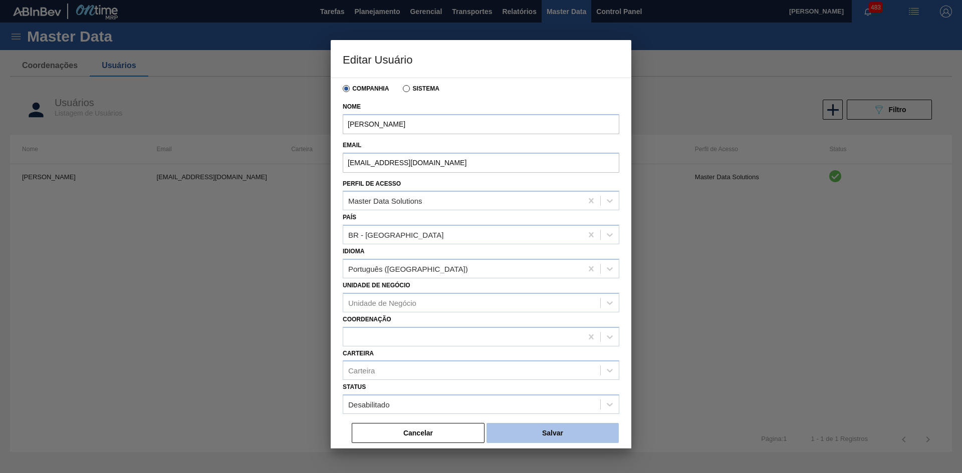
click at [521, 428] on button "Salvar" at bounding box center [552, 433] width 132 height 20
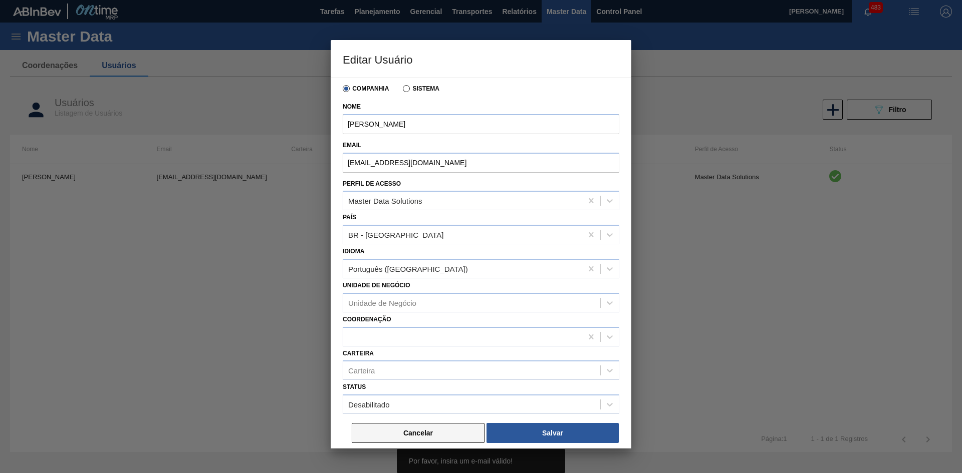
click at [453, 429] on button "Cancelar" at bounding box center [418, 433] width 133 height 20
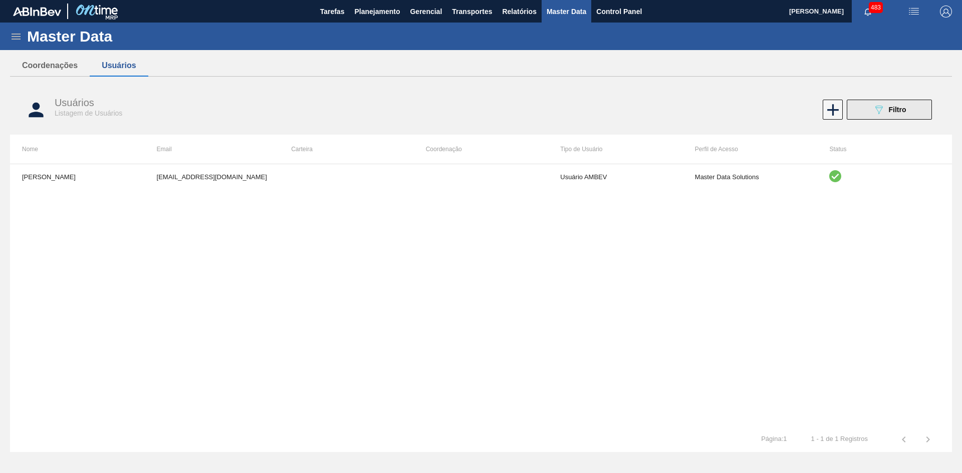
click at [884, 115] on div "089F7B8B-B2A5-4AFE-B5C0-19BA573D28AC Filtro" at bounding box center [890, 110] width 34 height 12
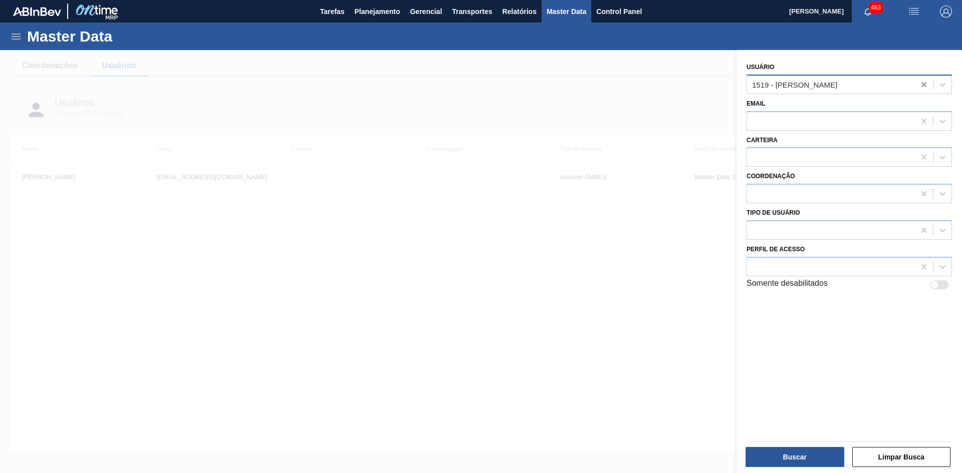
click at [921, 85] on icon at bounding box center [923, 84] width 5 height 5
click at [935, 85] on div at bounding box center [942, 85] width 18 height 18
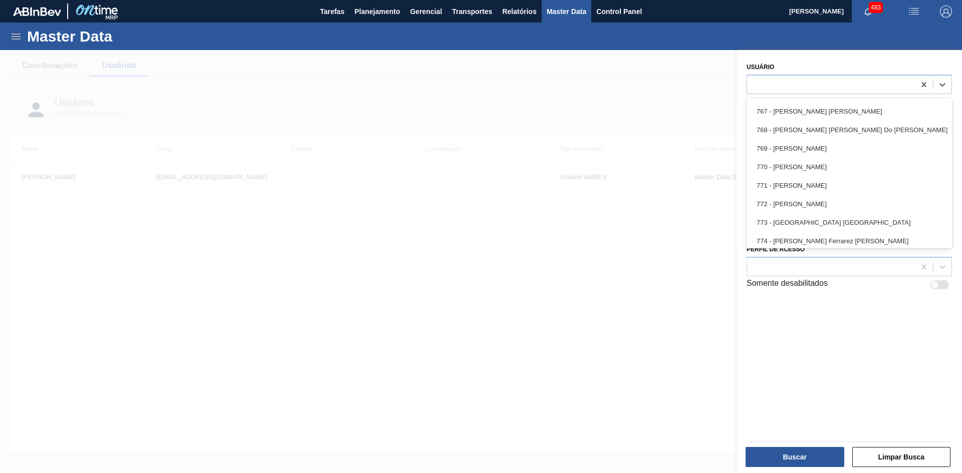
scroll to position [1726, 0]
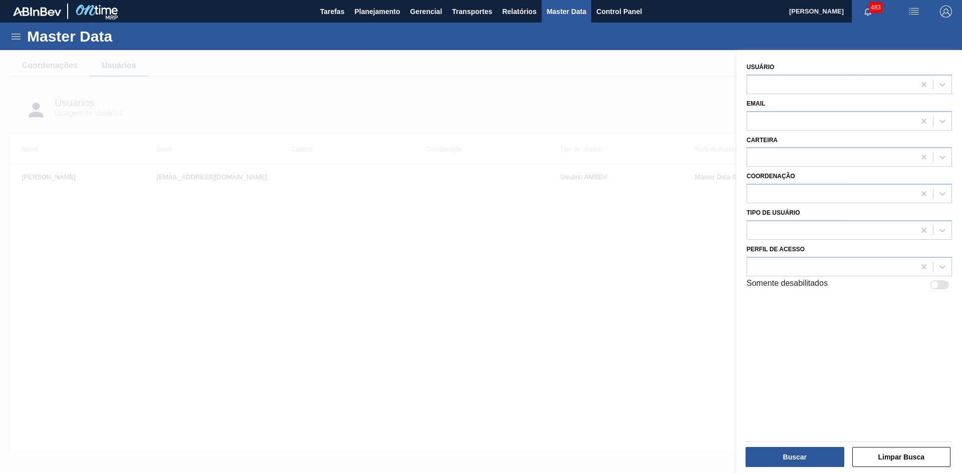
click at [560, 302] on div at bounding box center [481, 286] width 962 height 473
